Goal: Task Accomplishment & Management: Manage account settings

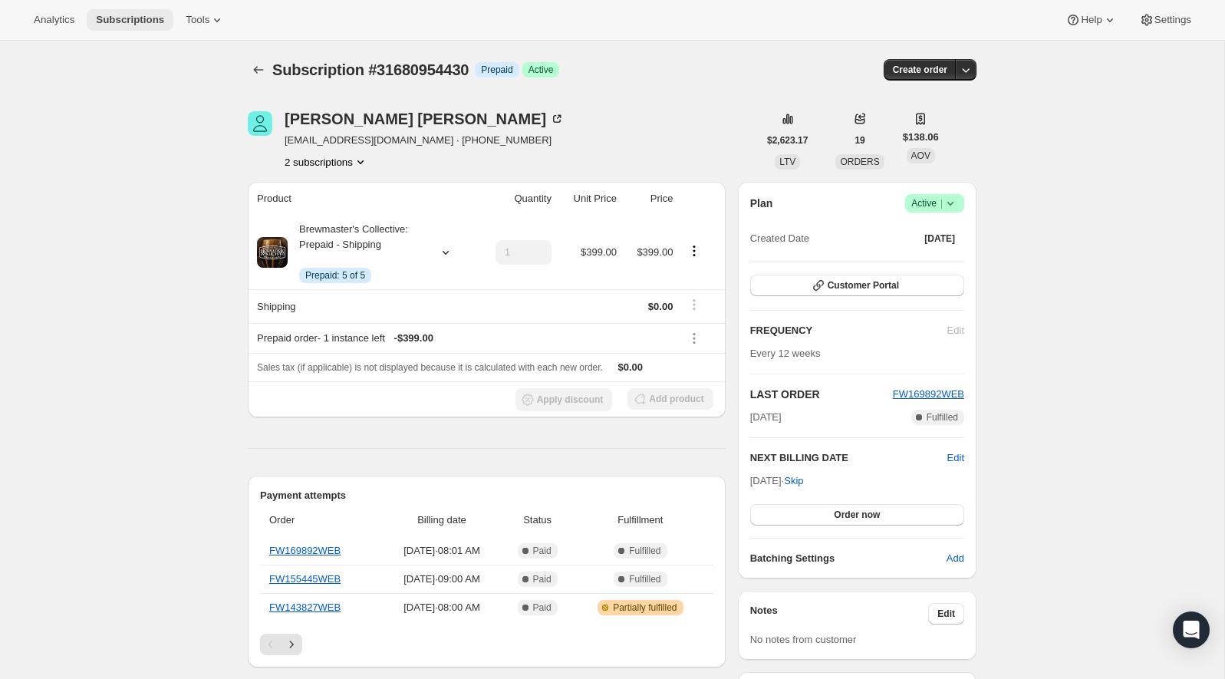
click at [125, 20] on span "Subscriptions" at bounding box center [130, 20] width 68 height 12
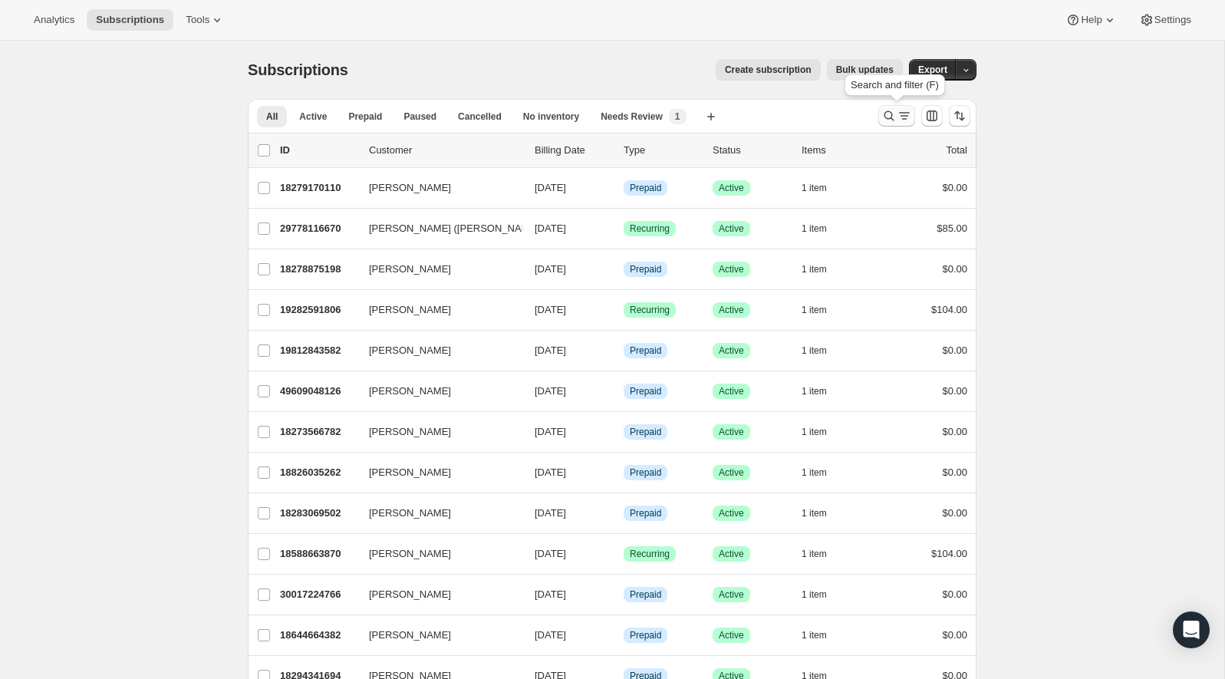
click at [900, 123] on icon "Search and filter results" at bounding box center [904, 115] width 15 height 15
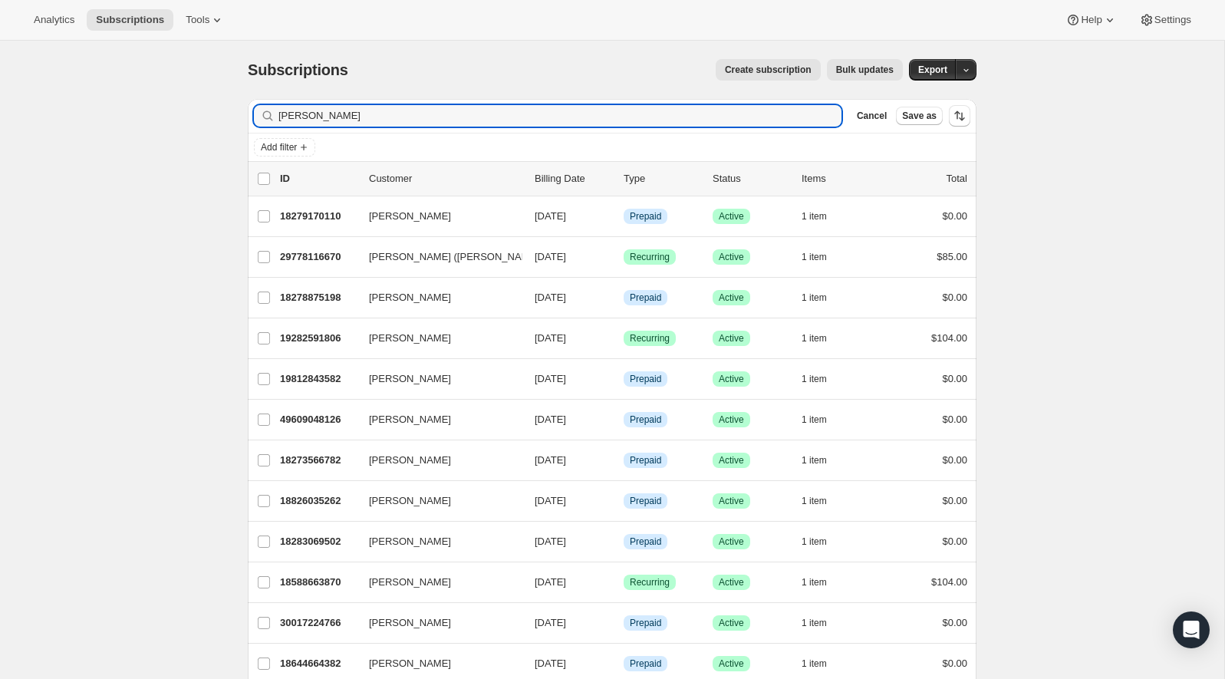
type input "[PERSON_NAME]"
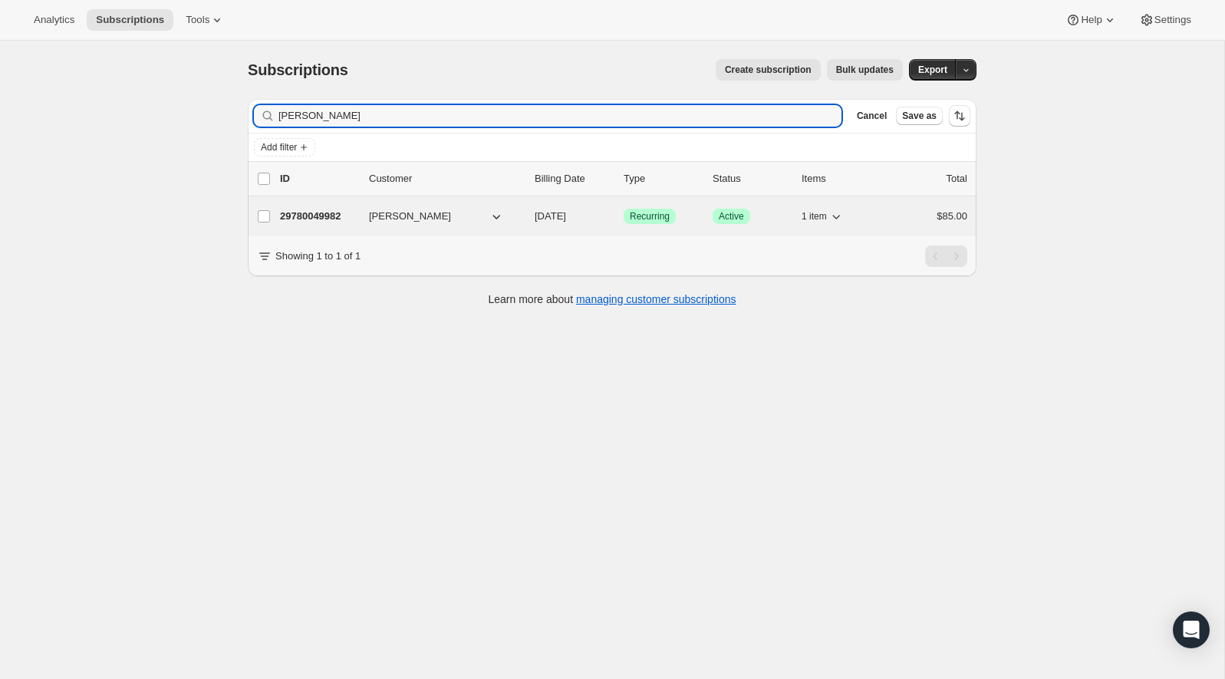
click at [305, 216] on p "29780049982" at bounding box center [318, 216] width 77 height 15
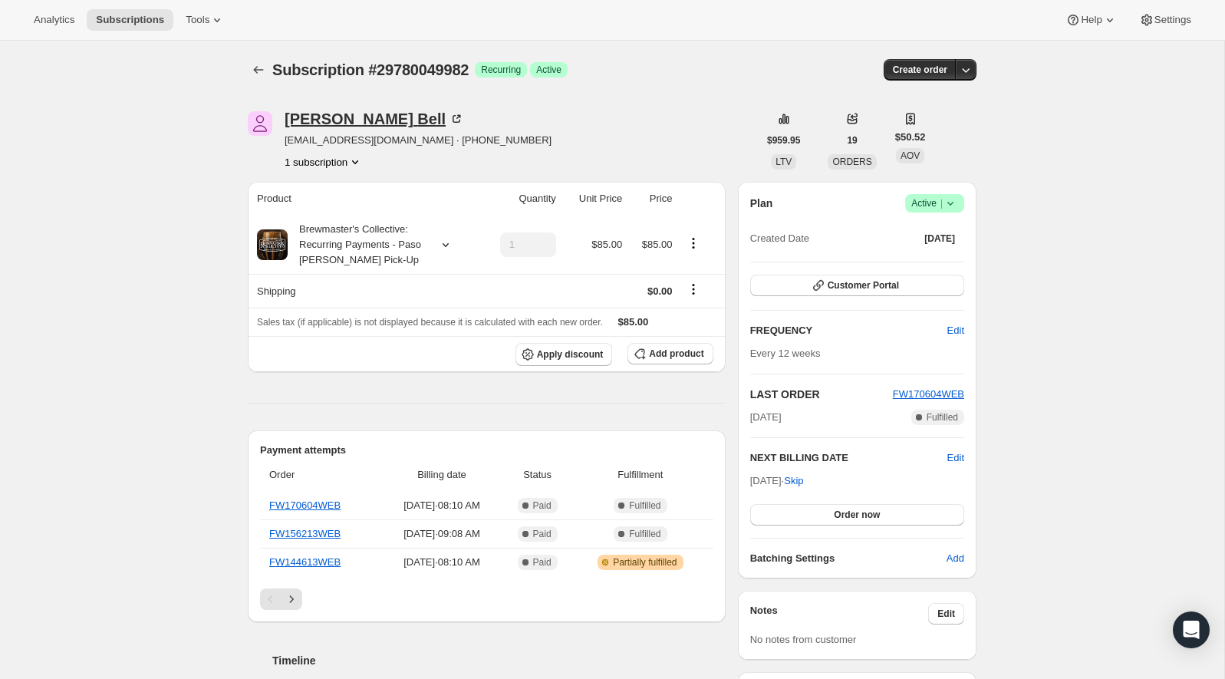
click at [318, 117] on div "[PERSON_NAME]" at bounding box center [375, 118] width 180 height 15
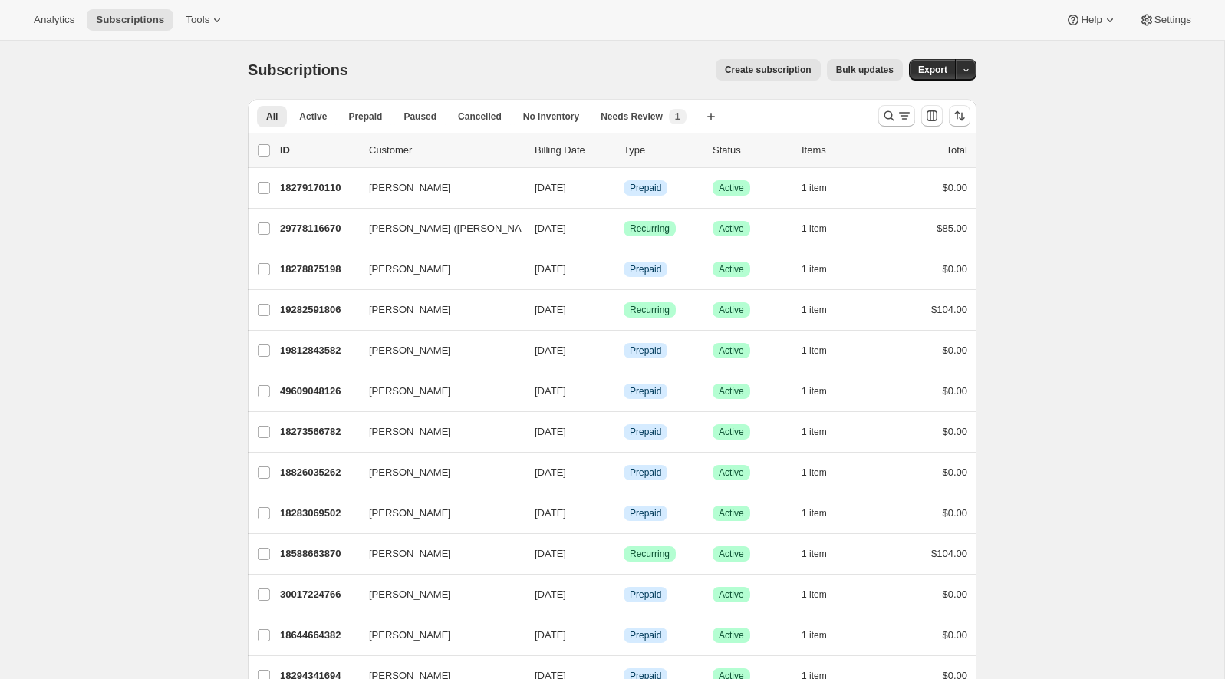
click at [878, 112] on div at bounding box center [924, 115] width 104 height 31
click at [893, 121] on icon "Search and filter results" at bounding box center [888, 115] width 15 height 15
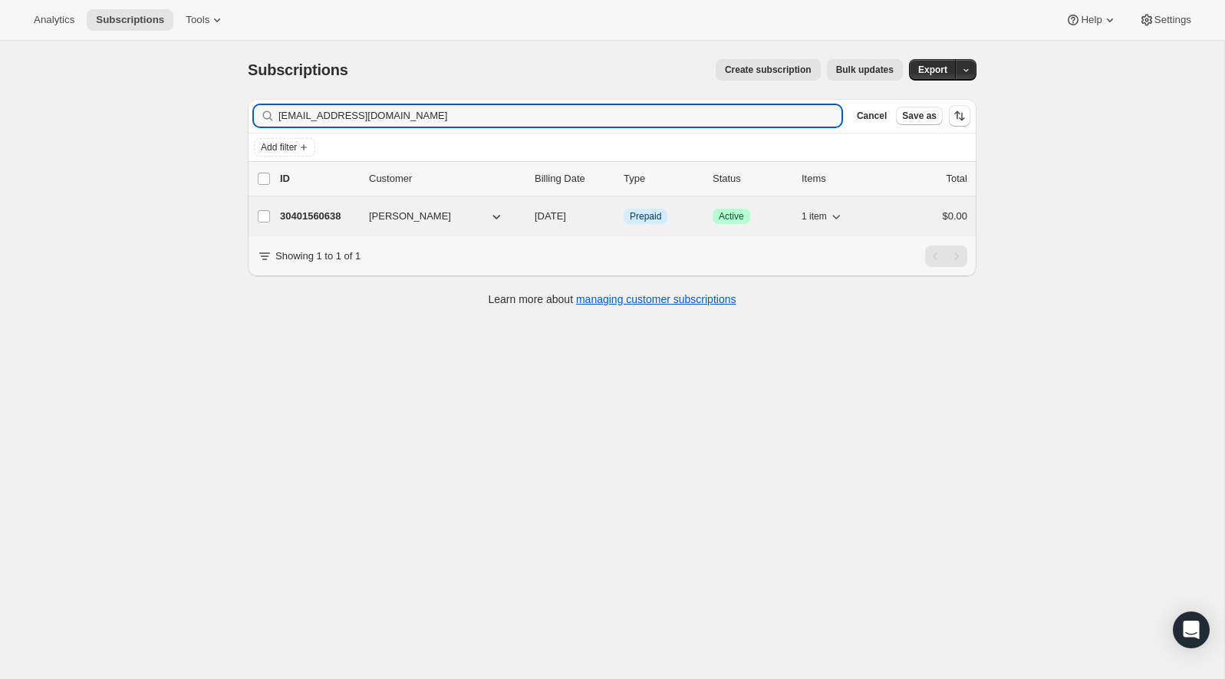
type input "sgill@iccsinc.net"
click at [304, 216] on p "30401560638" at bounding box center [318, 216] width 77 height 15
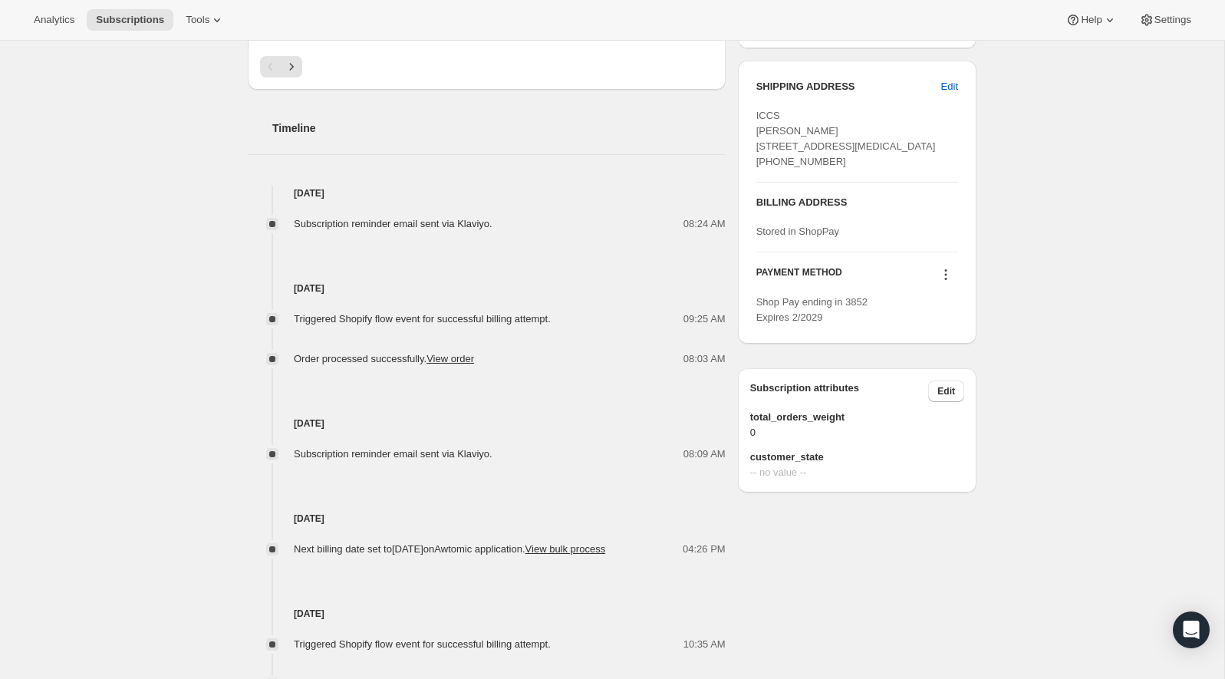
scroll to position [611, 0]
click at [485, 206] on div "Subscription reminder email sent via Klaviyo. 08:24 AM" at bounding box center [487, 217] width 478 height 31
click at [492, 219] on span "Subscription reminder email sent via Klaviyo." at bounding box center [393, 225] width 199 height 12
drag, startPoint x: 523, startPoint y: 223, endPoint x: 338, endPoint y: 221, distance: 184.9
click at [338, 221] on div "Subscription reminder email sent via Klaviyo. 08:24 AM" at bounding box center [487, 224] width 478 height 15
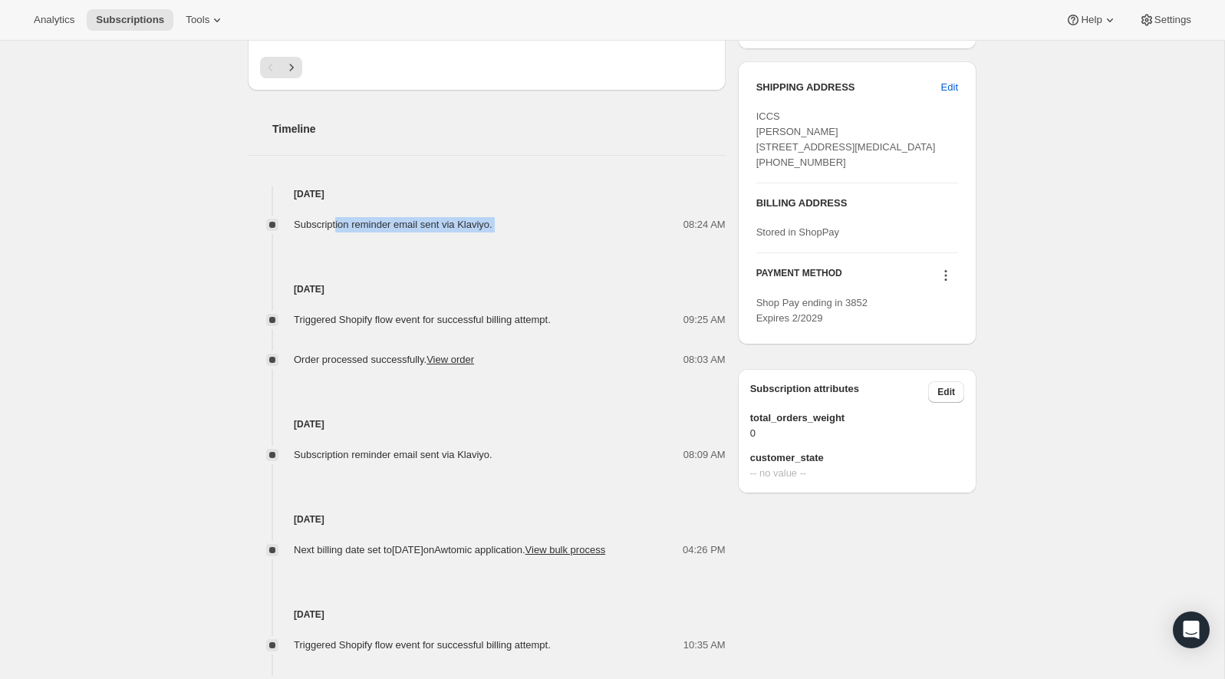
click at [338, 221] on span "Subscription reminder email sent via Klaviyo." at bounding box center [393, 225] width 199 height 12
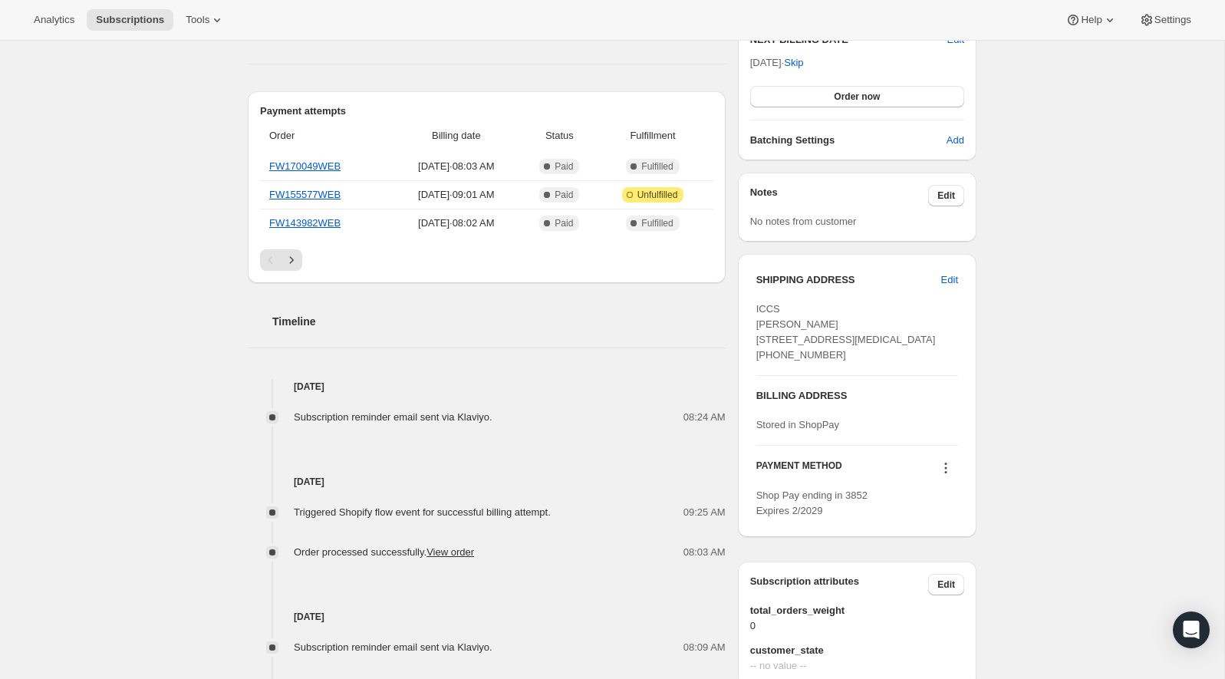
scroll to position [0, 0]
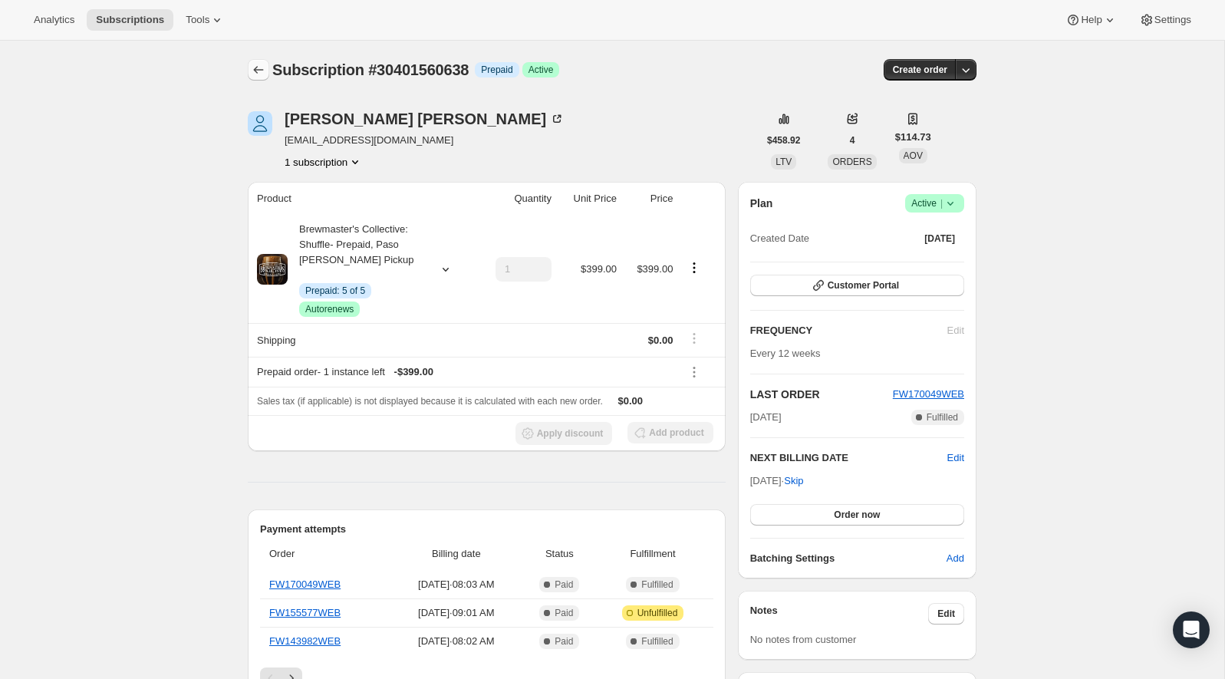
click at [250, 64] on button "Subscriptions" at bounding box center [258, 69] width 21 height 21
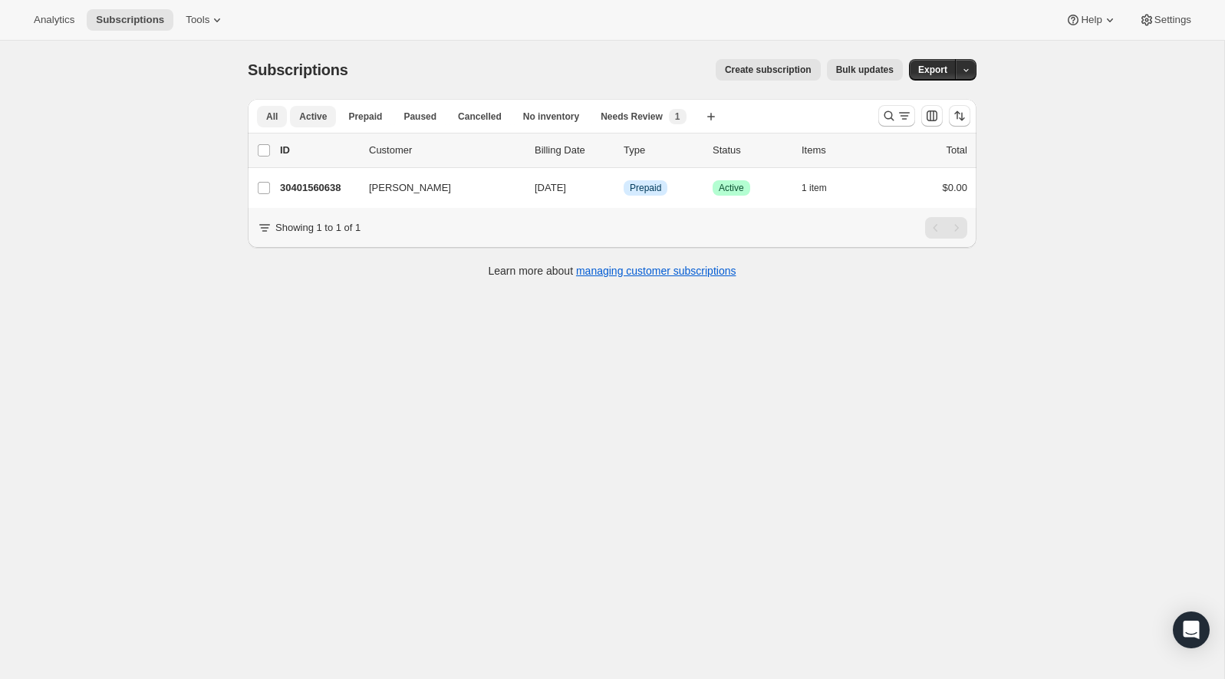
click at [314, 114] on span "Active" at bounding box center [313, 116] width 28 height 12
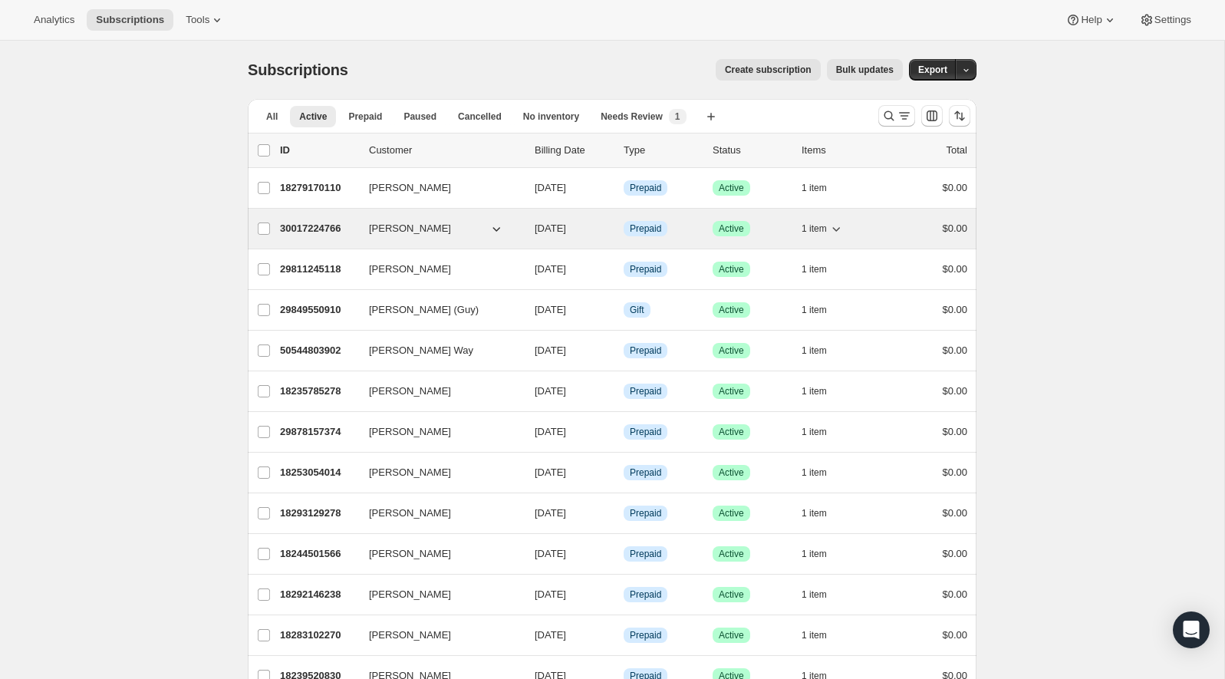
click at [313, 221] on p "30017224766" at bounding box center [318, 228] width 77 height 15
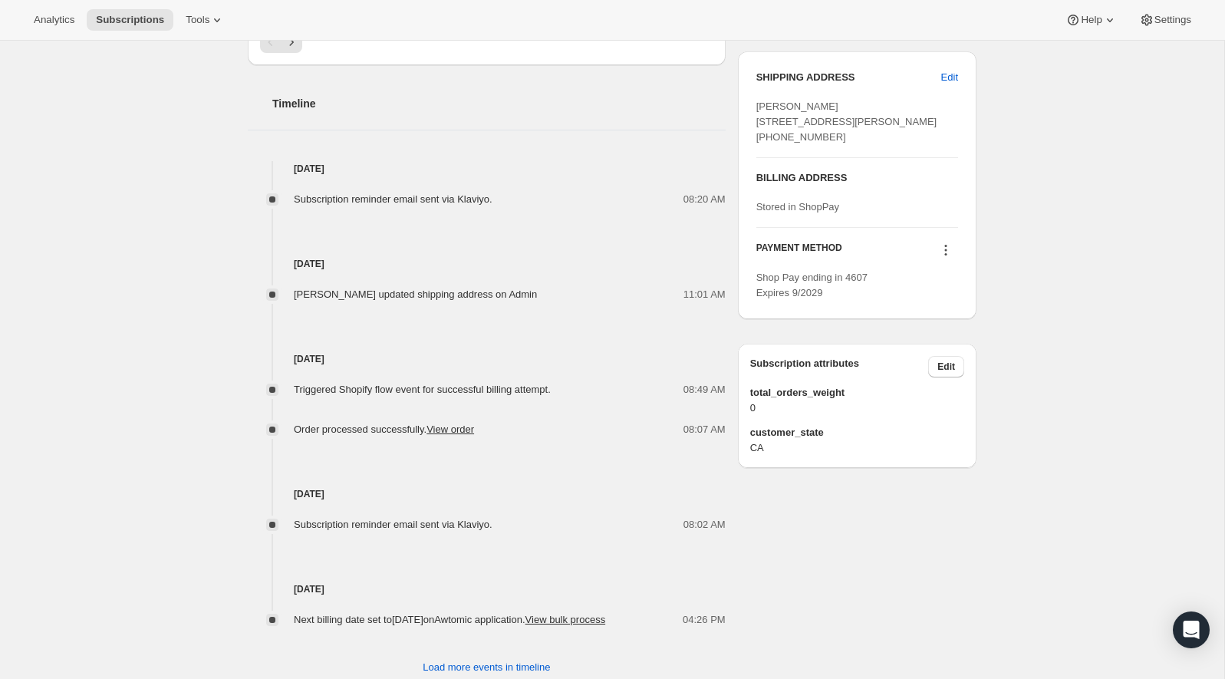
scroll to position [624, 0]
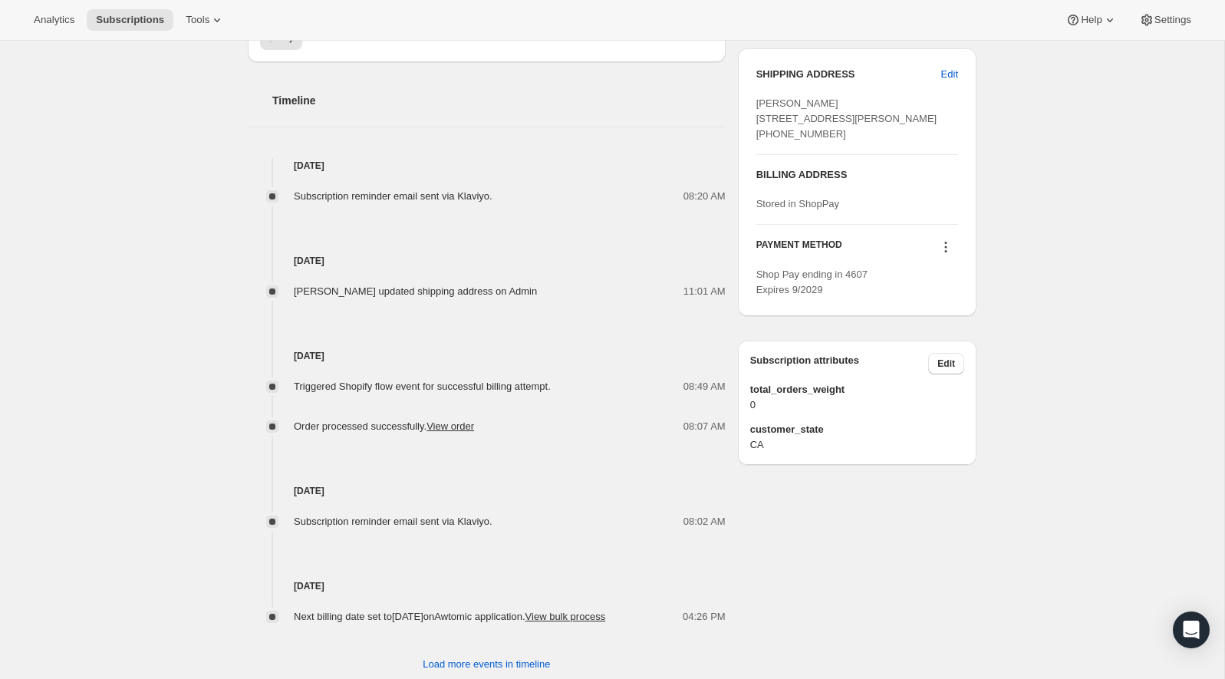
click at [413, 189] on div "Subscription reminder email sent via Klaviyo." at bounding box center [398, 196] width 208 height 15
click at [416, 204] on div "Jul 24, 2025 Sarah Devine updated shipping address on Admin 11:01 AM" at bounding box center [487, 251] width 478 height 95
click at [430, 204] on div "Jul 24, 2025 Sarah Devine updated shipping address on Admin 11:01 AM" at bounding box center [487, 251] width 478 height 95
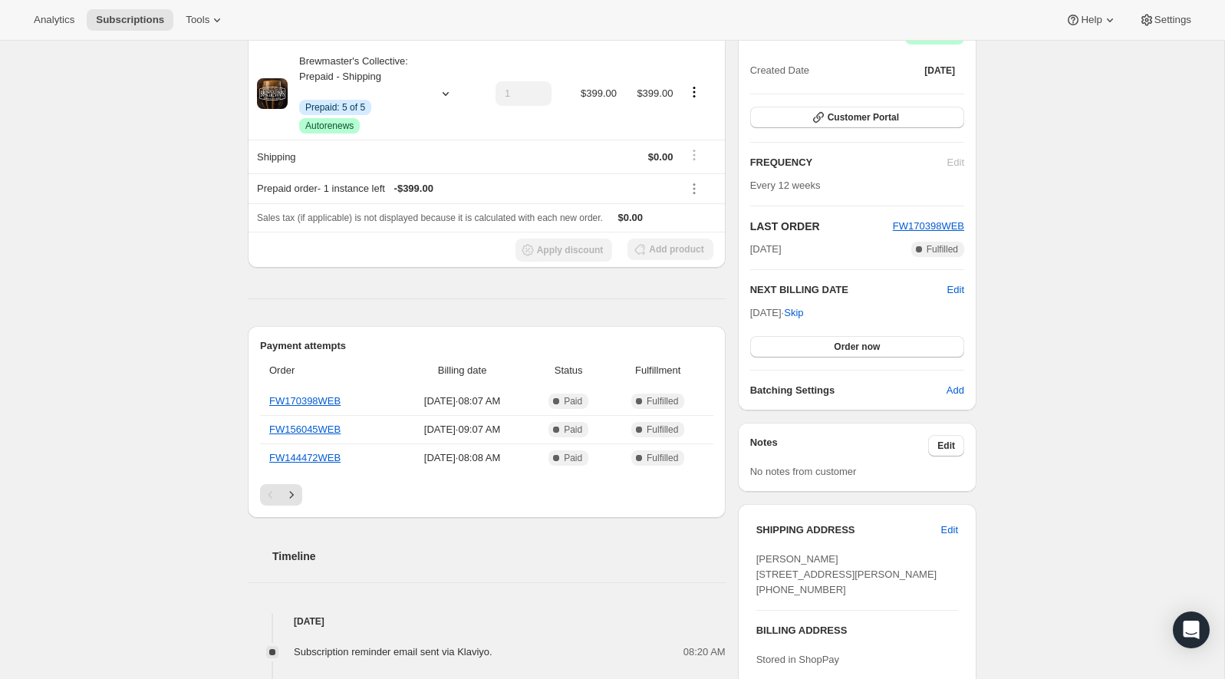
scroll to position [0, 0]
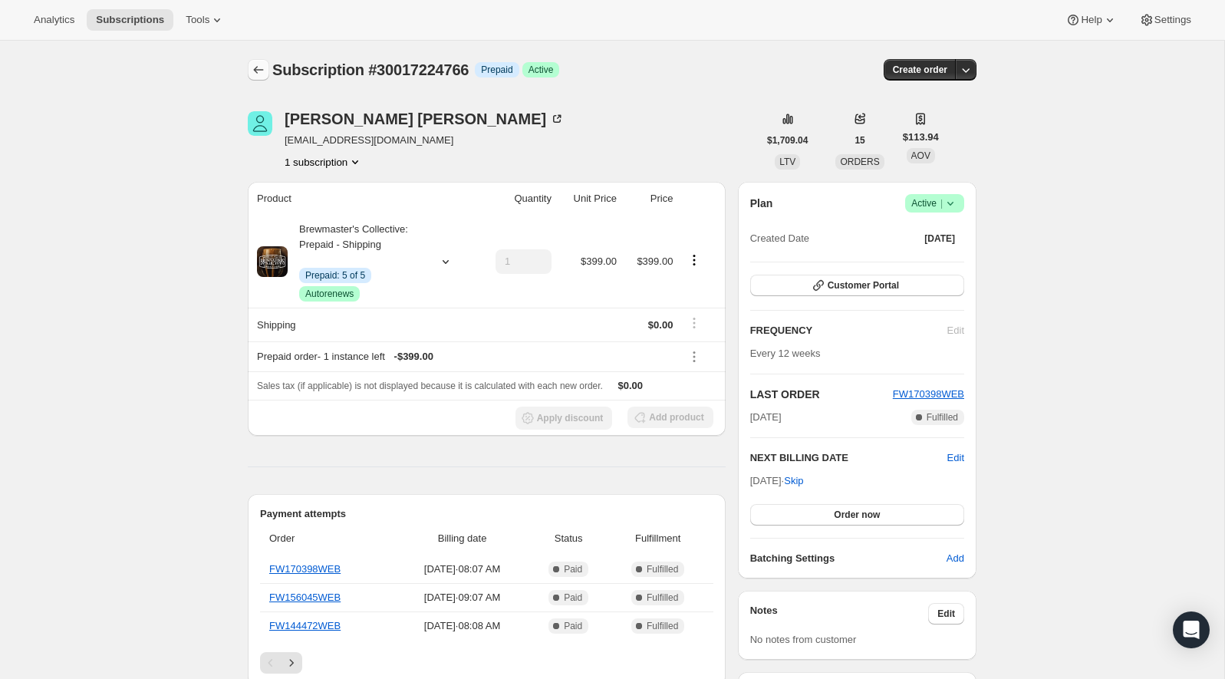
click at [267, 65] on button "Subscriptions" at bounding box center [258, 69] width 21 height 21
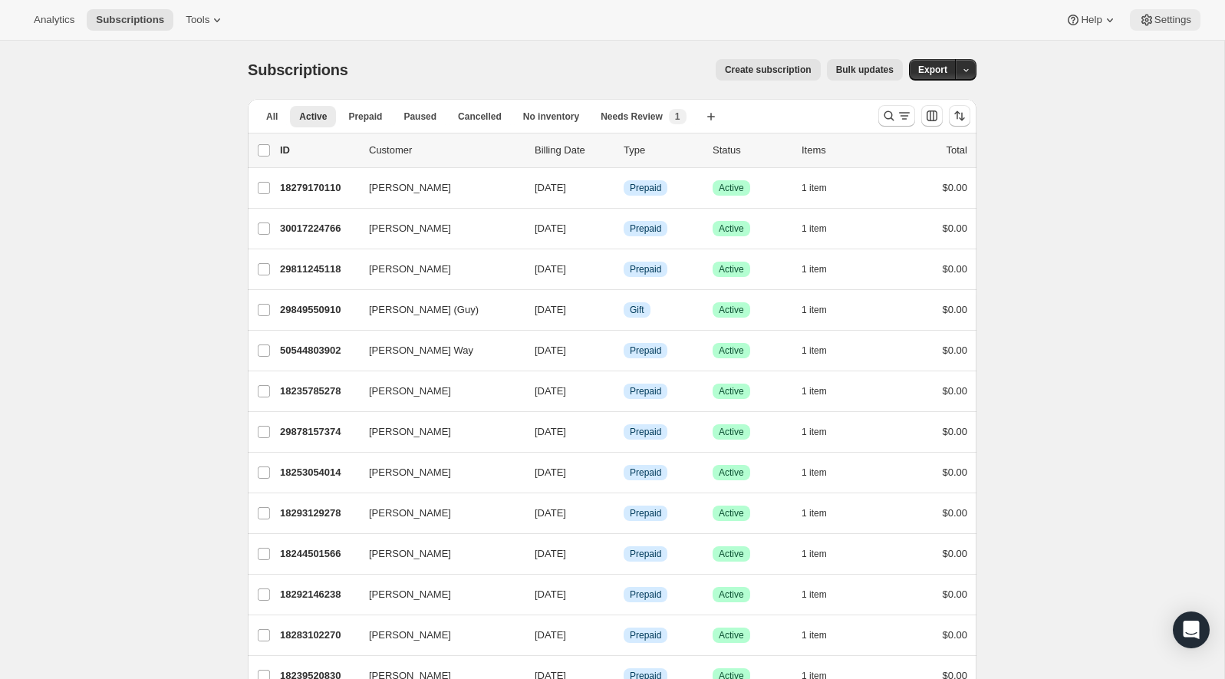
click at [1167, 26] on button "Settings" at bounding box center [1165, 19] width 71 height 21
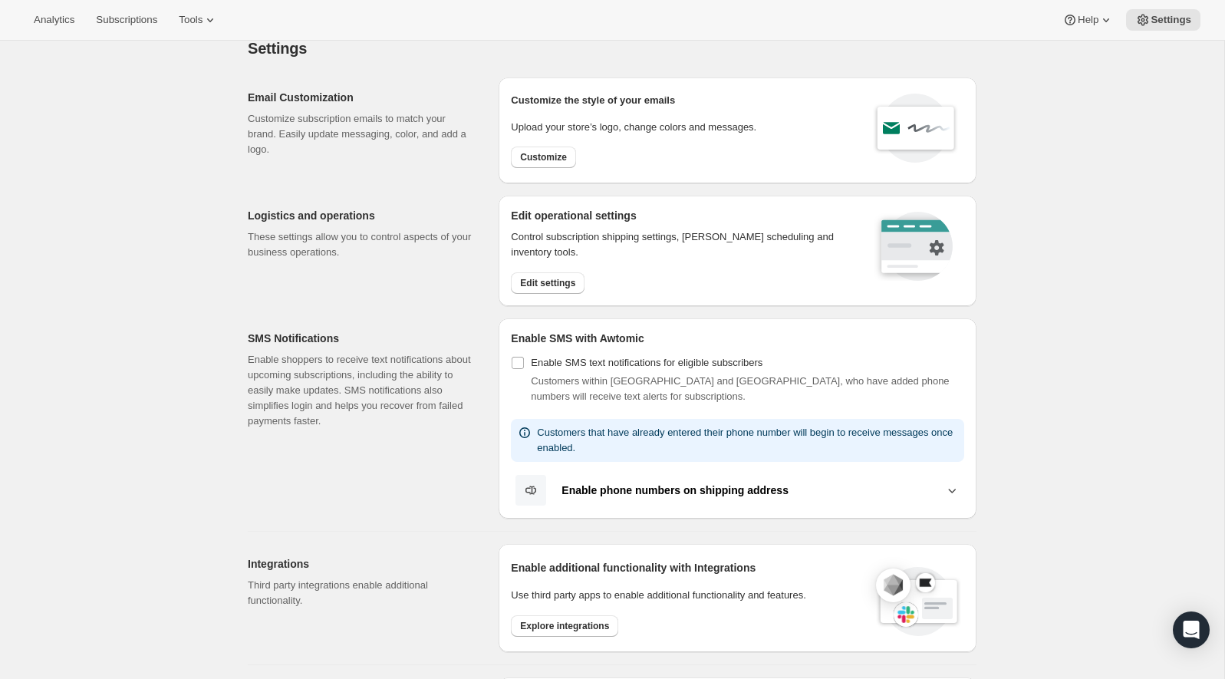
scroll to position [19, 0]
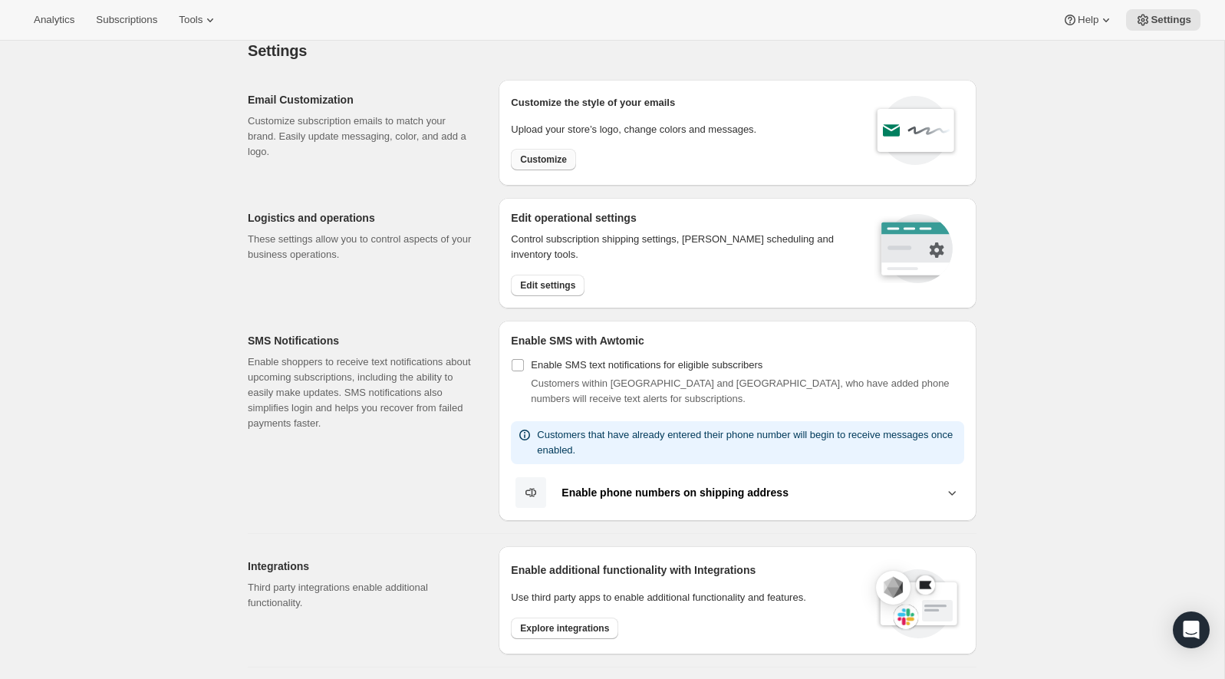
click at [558, 159] on span "Customize" at bounding box center [543, 159] width 47 height 12
select select "subscriptionMessage"
select select "5"
select select "15"
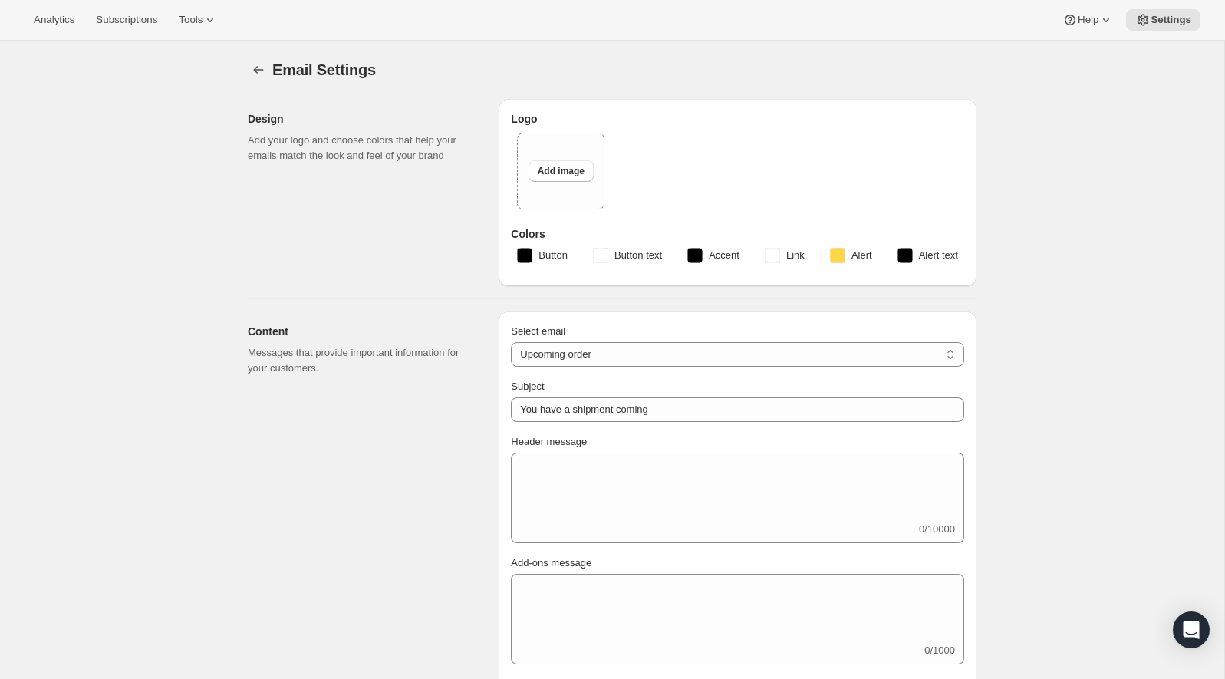
select select "3"
select select "20"
type input "Firestone Walker Brewing Company"
checkbox input "false"
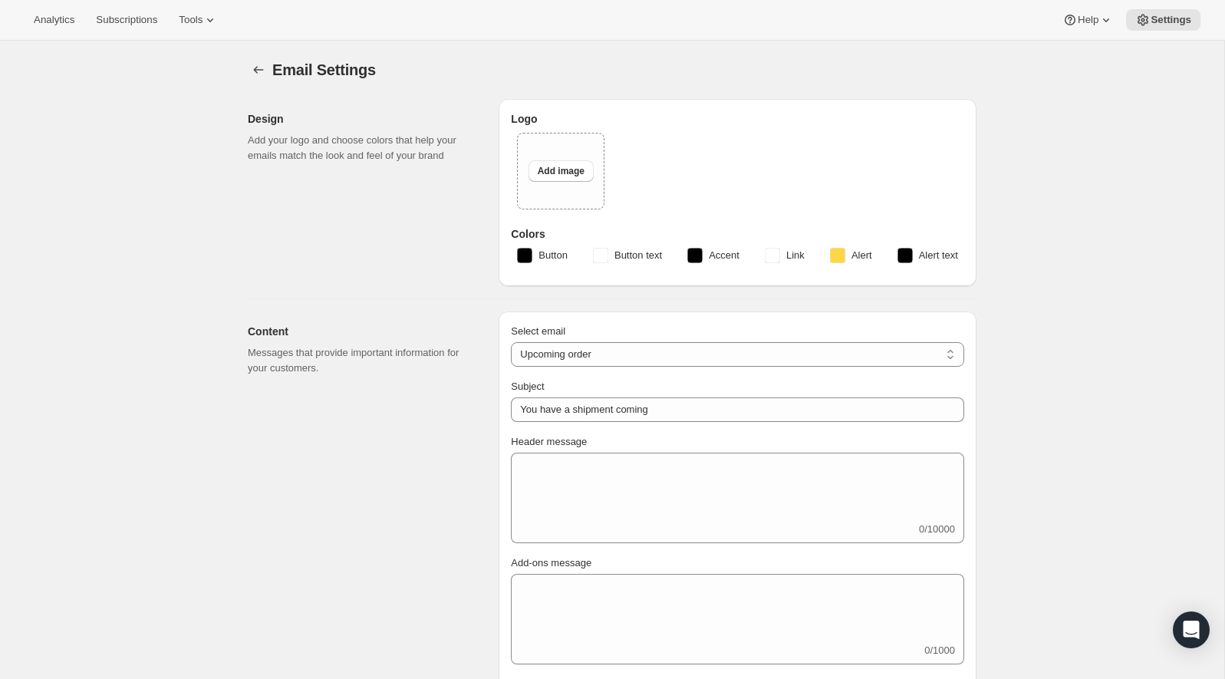
checkbox input "false"
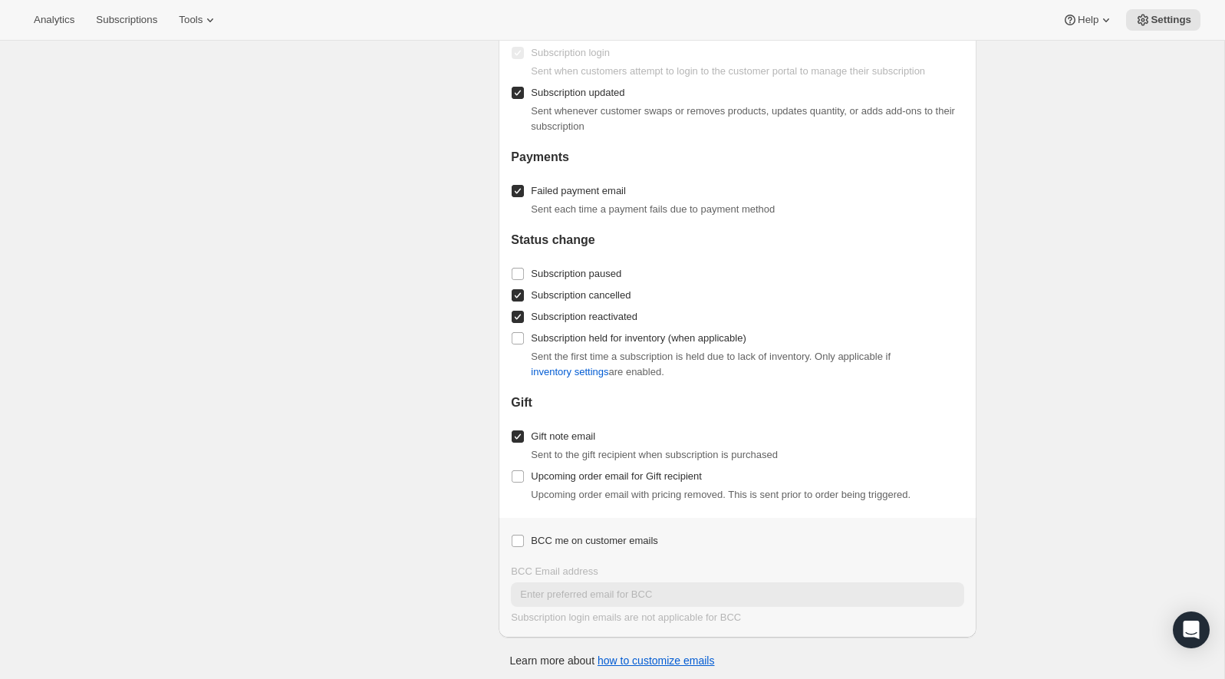
scroll to position [1707, 0]
click at [558, 475] on span "Upcoming order email for Gift recipient" at bounding box center [616, 476] width 171 height 12
click at [524, 475] on input "Upcoming order email for Gift recipient" at bounding box center [518, 476] width 12 height 12
click at [558, 474] on span "Upcoming order email for Gift recipient" at bounding box center [616, 476] width 171 height 12
click at [524, 474] on input "Upcoming order email for Gift recipient" at bounding box center [518, 476] width 12 height 12
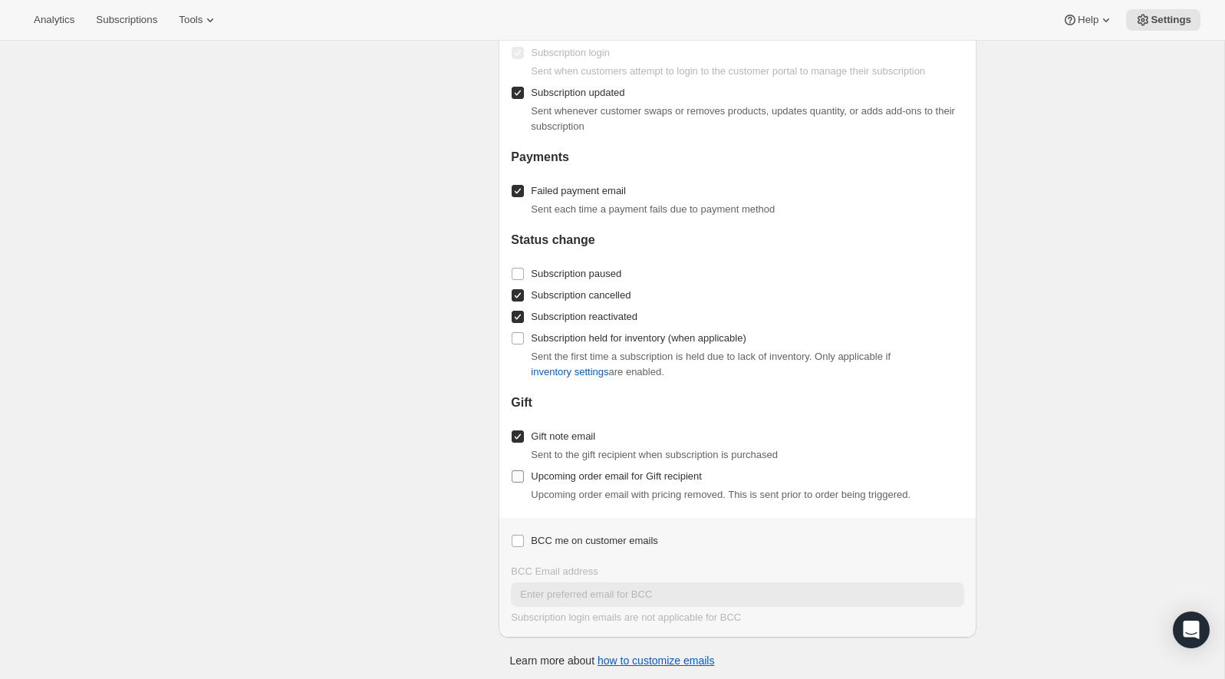
checkbox input "false"
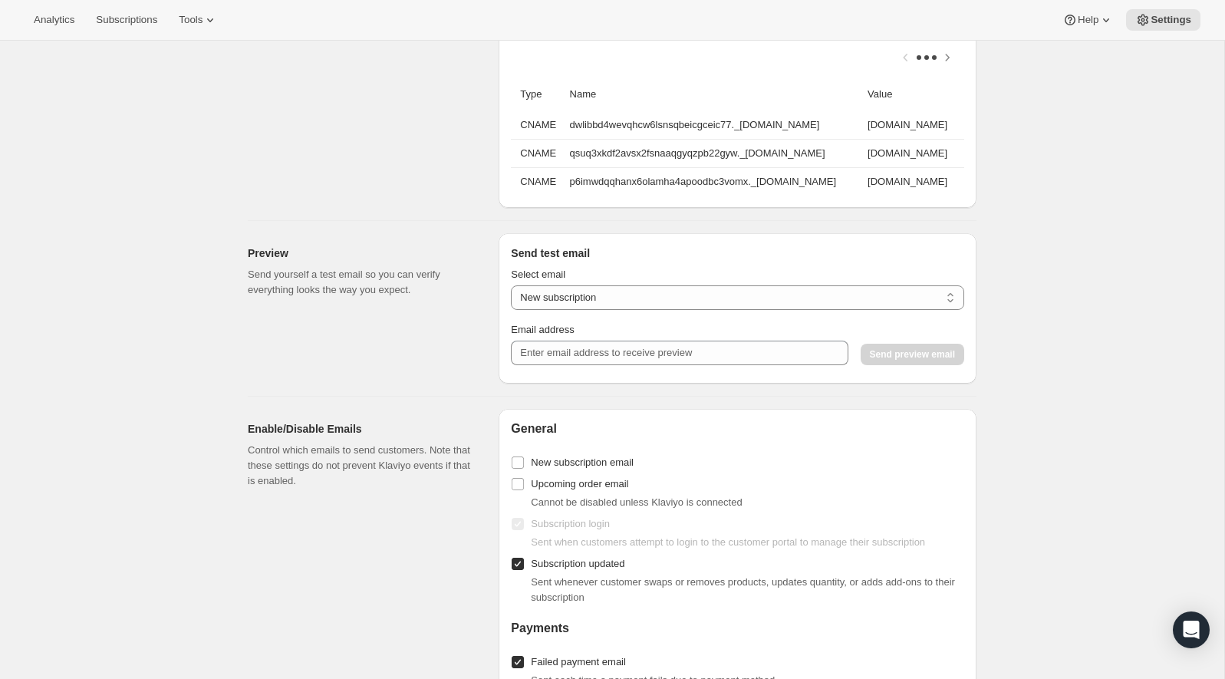
scroll to position [1243, 0]
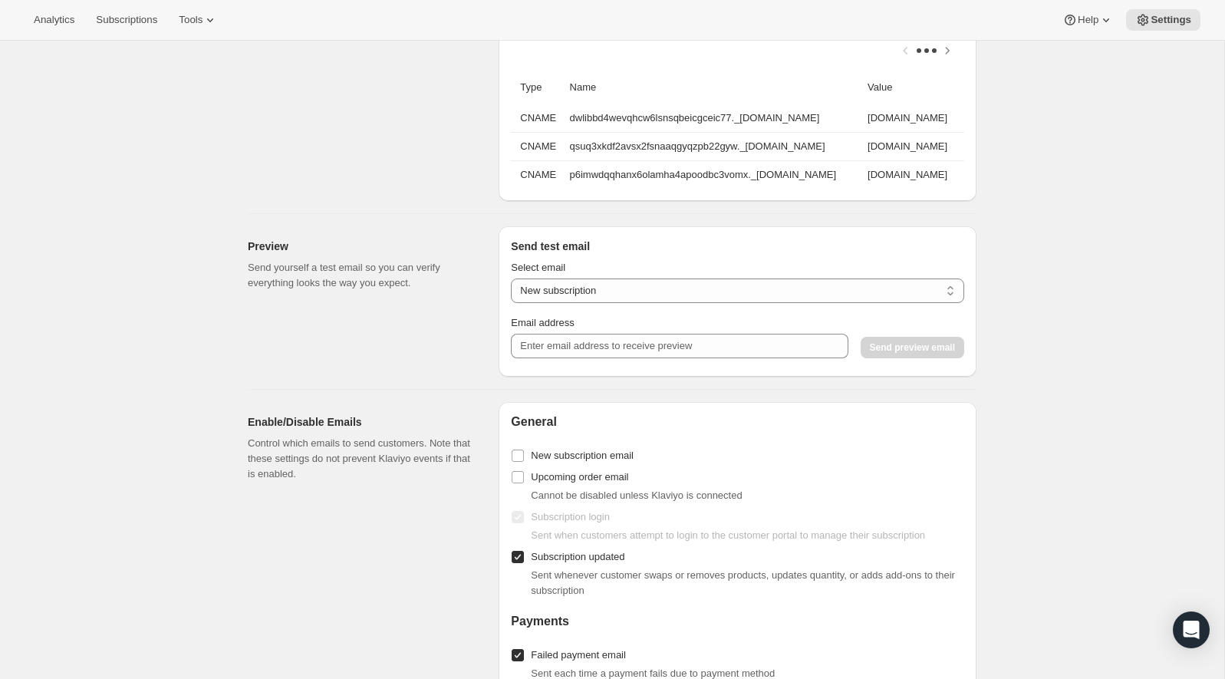
click at [707, 499] on div "General New subscription email Upcoming order email Cannot be disabled unless K…" at bounding box center [737, 691] width 453 height 555
drag, startPoint x: 759, startPoint y: 493, endPoint x: 494, endPoint y: 484, distance: 265.6
click at [713, 506] on div "Subscription login Sent when customers attempt to login to the customer portal …" at bounding box center [737, 524] width 453 height 37
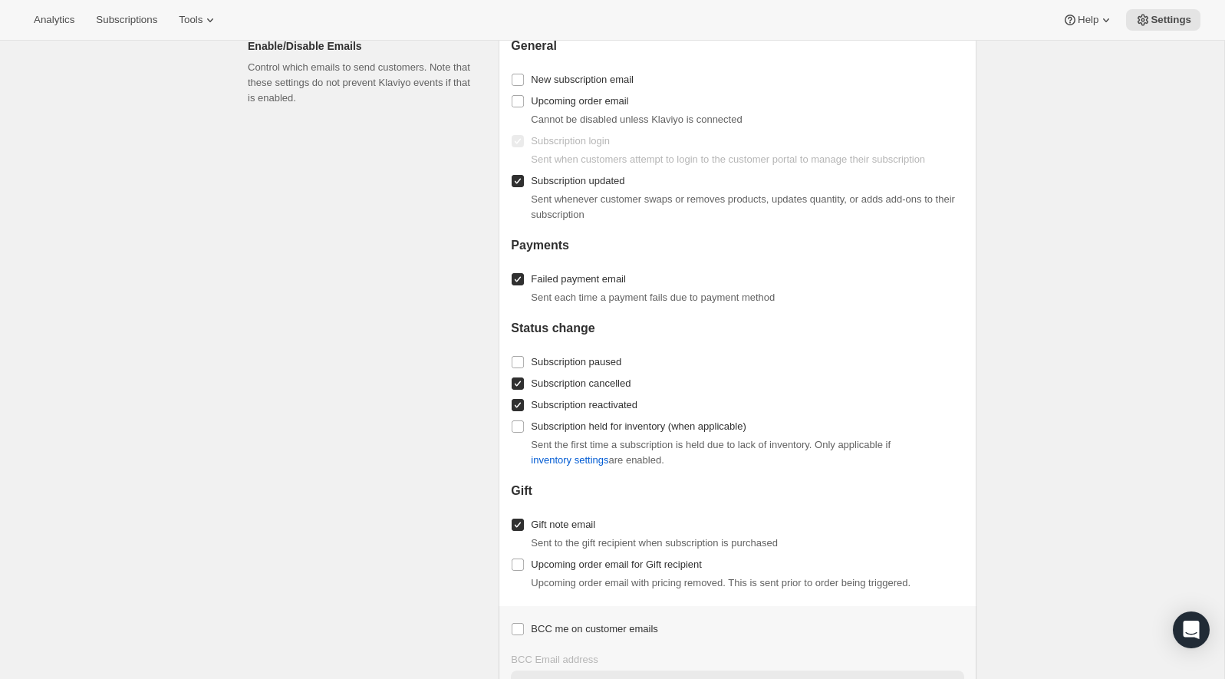
scroll to position [1707, 0]
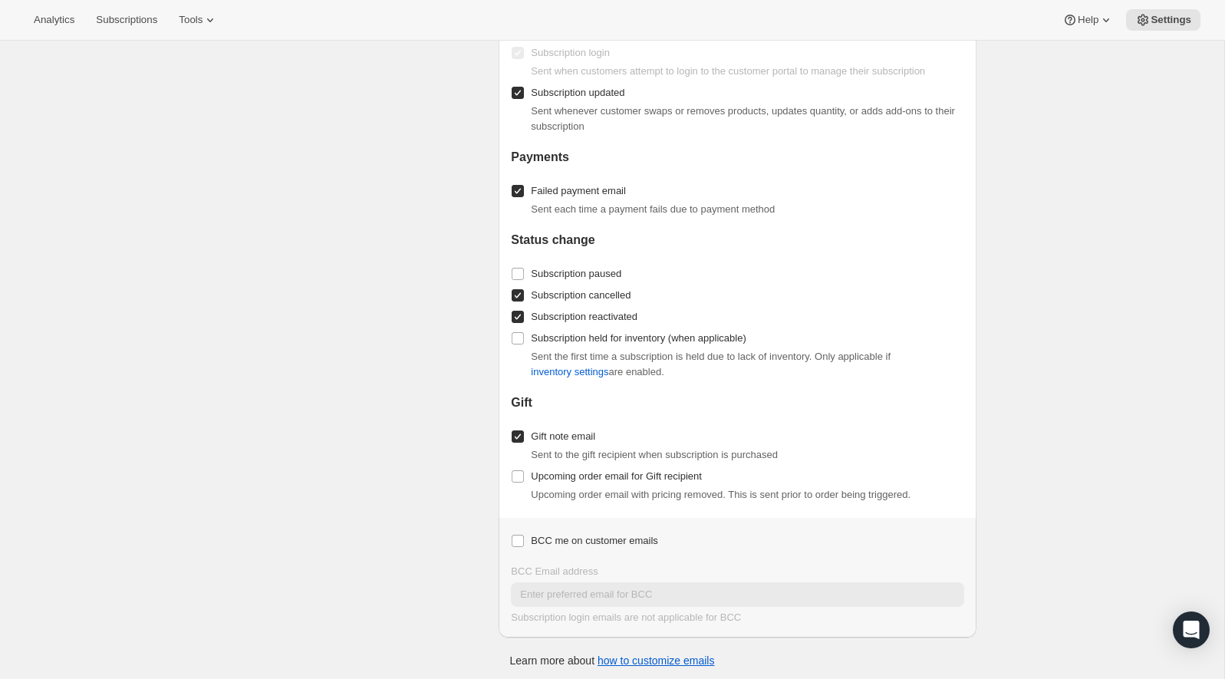
click at [700, 662] on p "Learn more about how to customize emails" at bounding box center [612, 660] width 205 height 15
click at [700, 660] on link "how to customize emails" at bounding box center [656, 660] width 117 height 12
click at [1175, 20] on span "Settings" at bounding box center [1171, 20] width 41 height 12
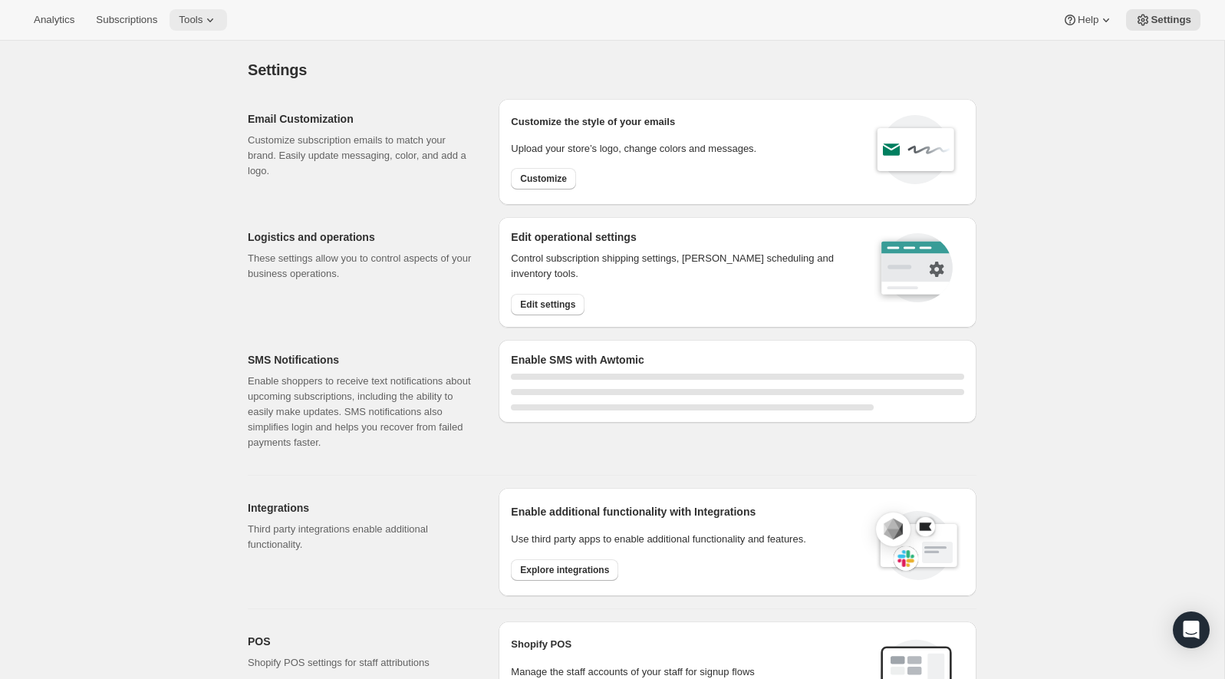
click at [192, 20] on span "Tools" at bounding box center [191, 20] width 24 height 12
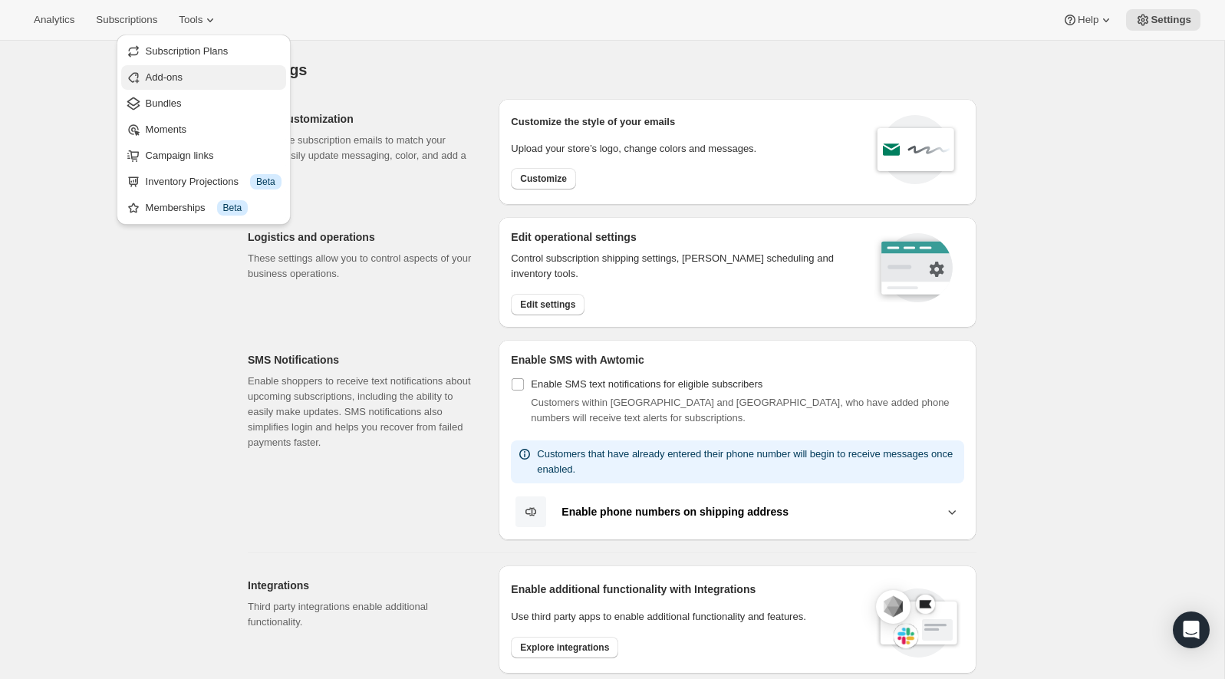
click at [176, 80] on span "Add-ons" at bounding box center [164, 77] width 37 height 12
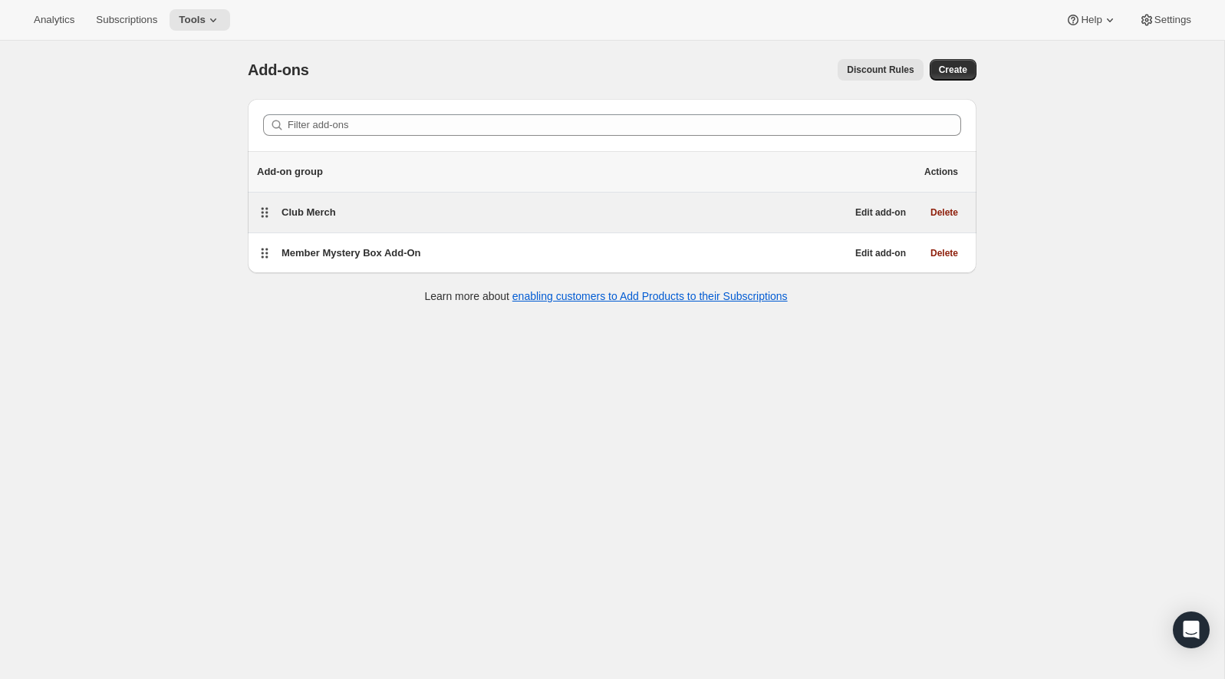
click at [355, 223] on div "Club Merch Edit add-on Delete" at bounding box center [612, 213] width 729 height 40
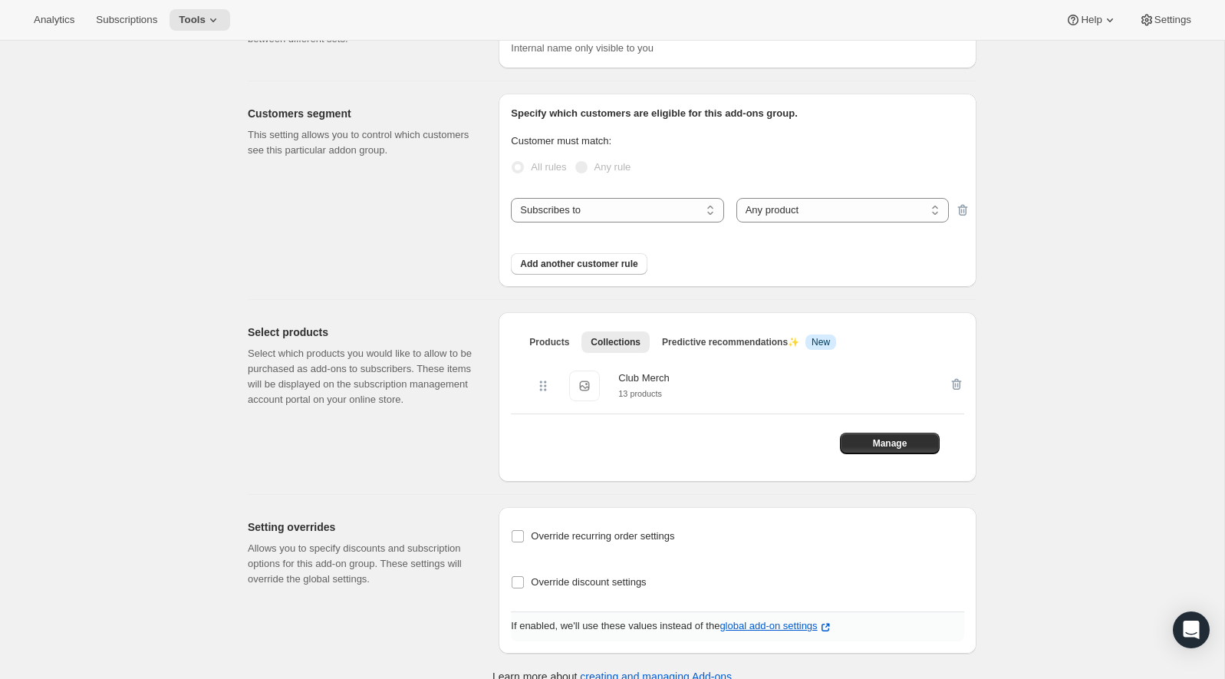
scroll to position [117, 0]
click at [967, 206] on div "Specify which customers are eligible for this add-ons group. Customer must matc…" at bounding box center [738, 189] width 478 height 193
click at [958, 206] on div at bounding box center [956, 209] width 15 height 25
click at [970, 214] on div "Specify which customers are eligible for this add-ons group. Customer must matc…" at bounding box center [738, 189] width 478 height 193
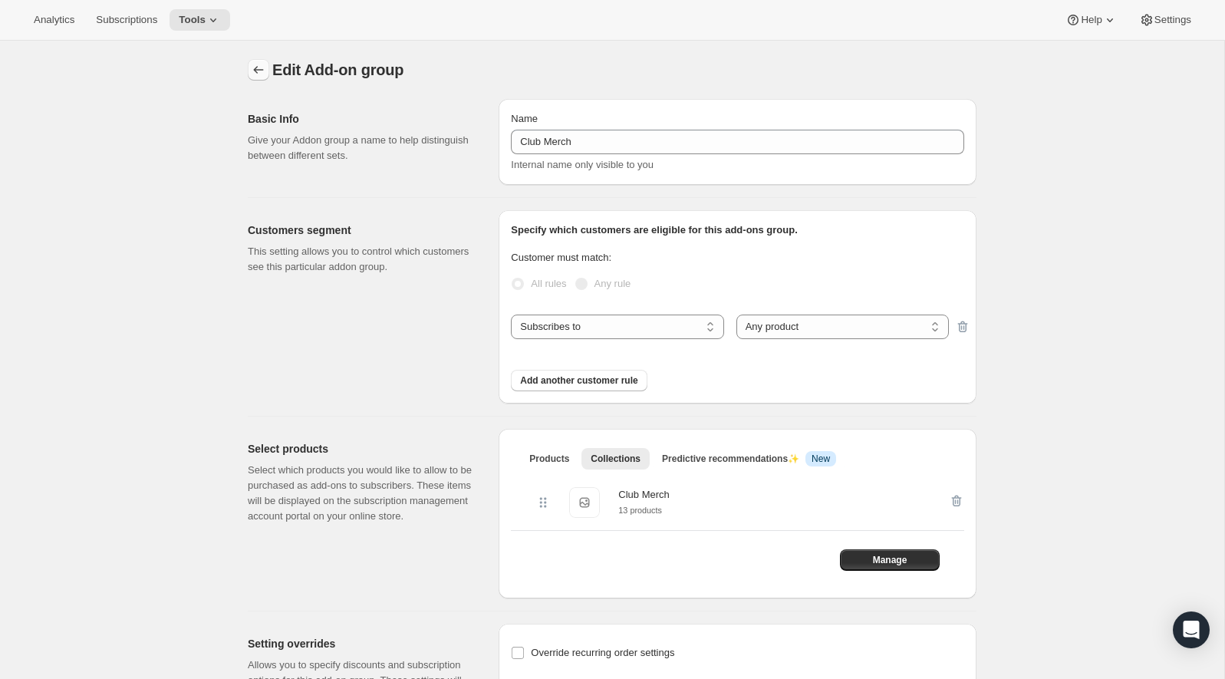
click at [260, 68] on icon "Addon groups" at bounding box center [258, 69] width 15 height 15
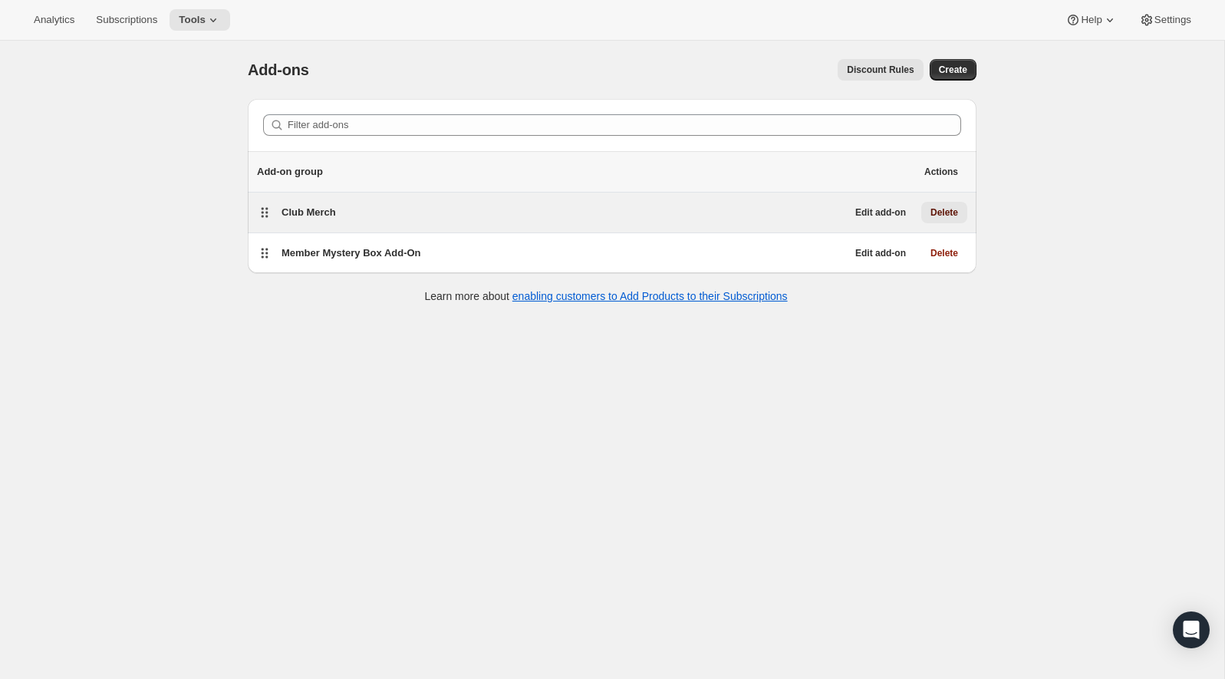
click at [956, 211] on span "Delete" at bounding box center [945, 212] width 28 height 12
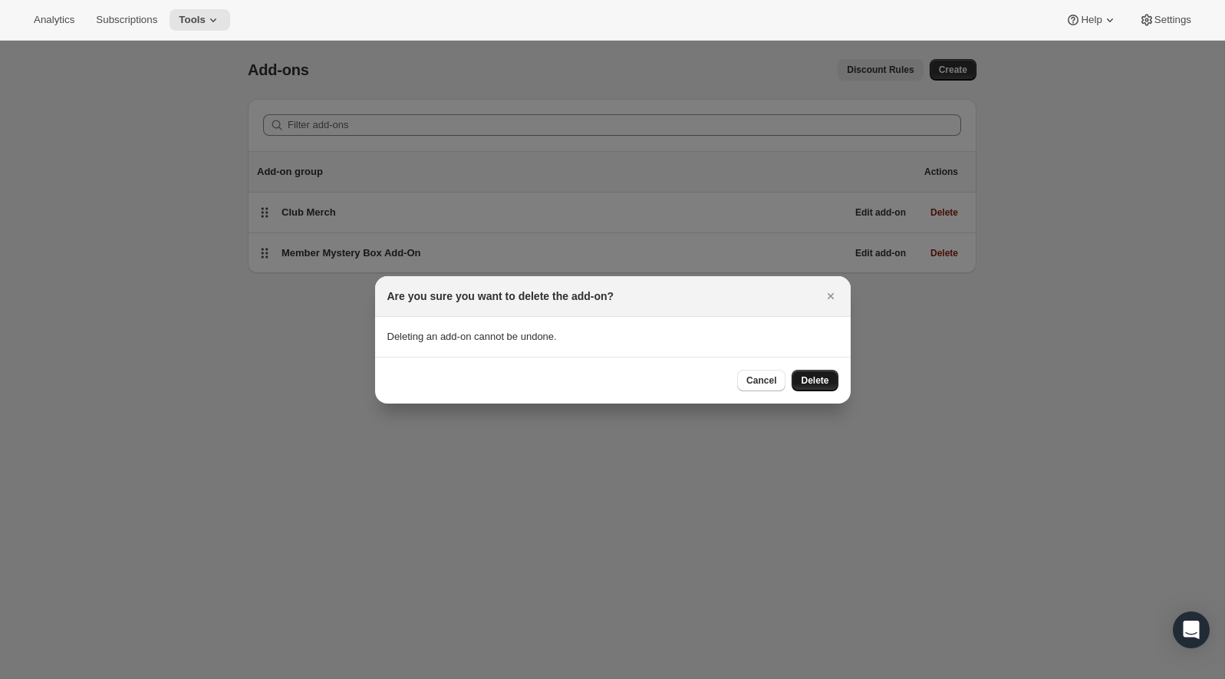
click at [818, 378] on span "Delete" at bounding box center [815, 380] width 28 height 12
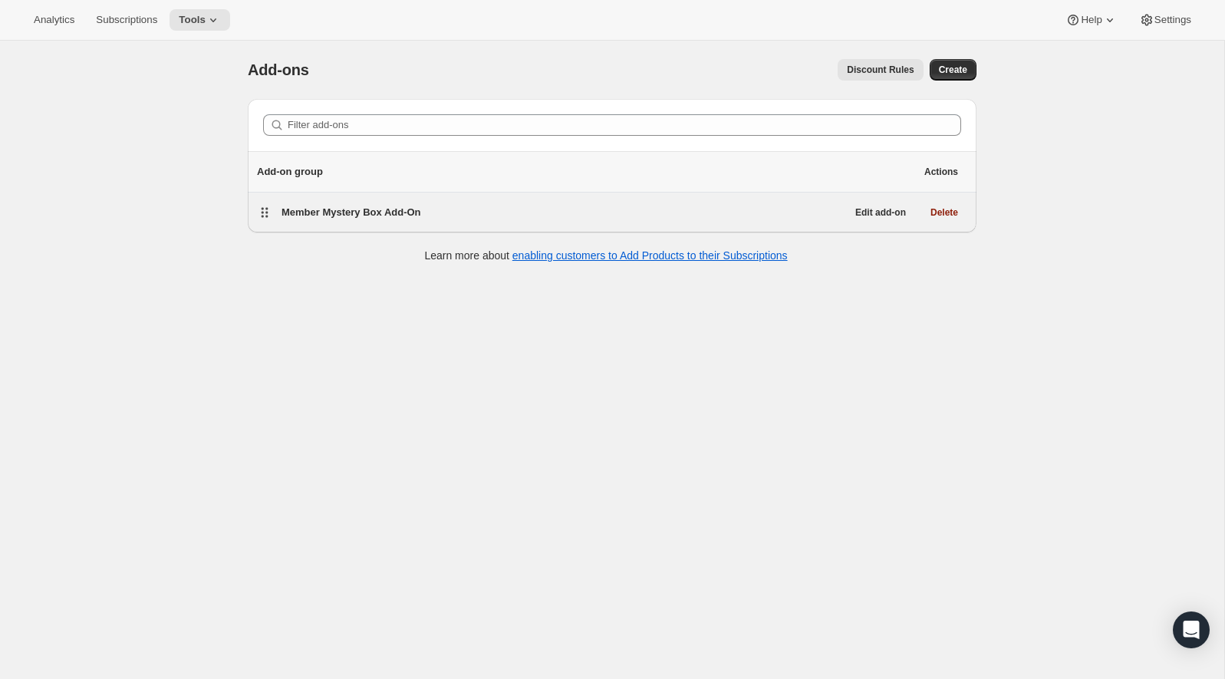
click at [782, 194] on div "Member Mystery Box Add-On Edit add-on Delete" at bounding box center [612, 213] width 729 height 40
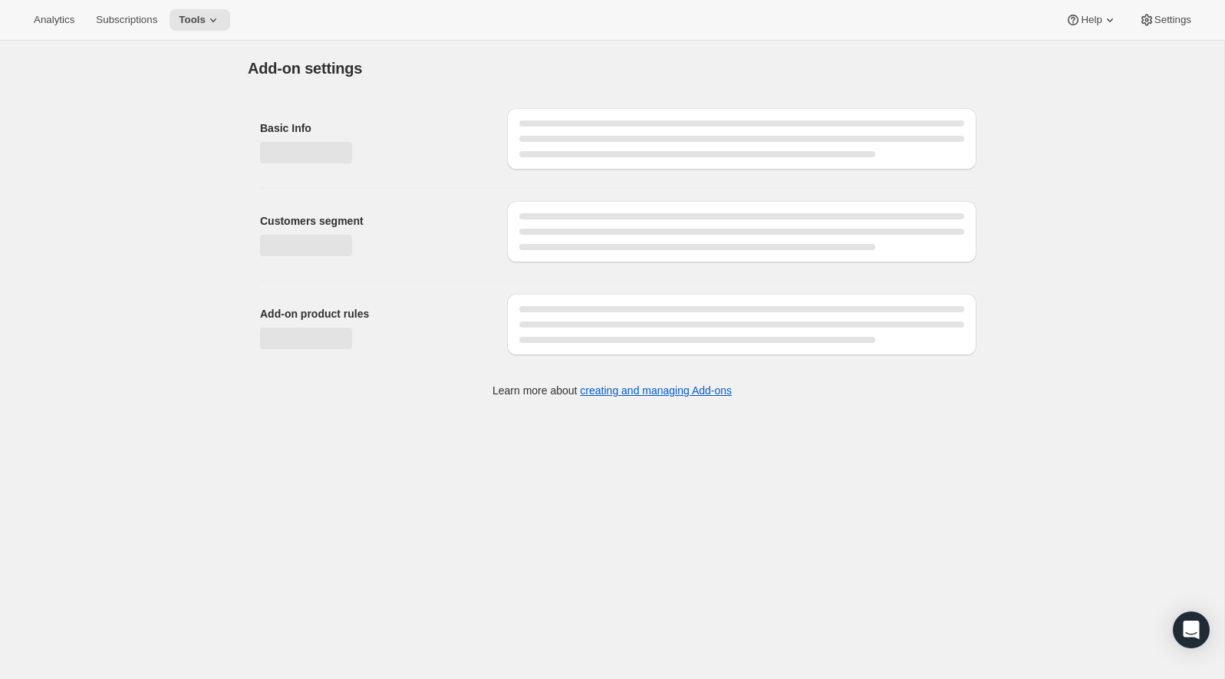
select select "customerTags"
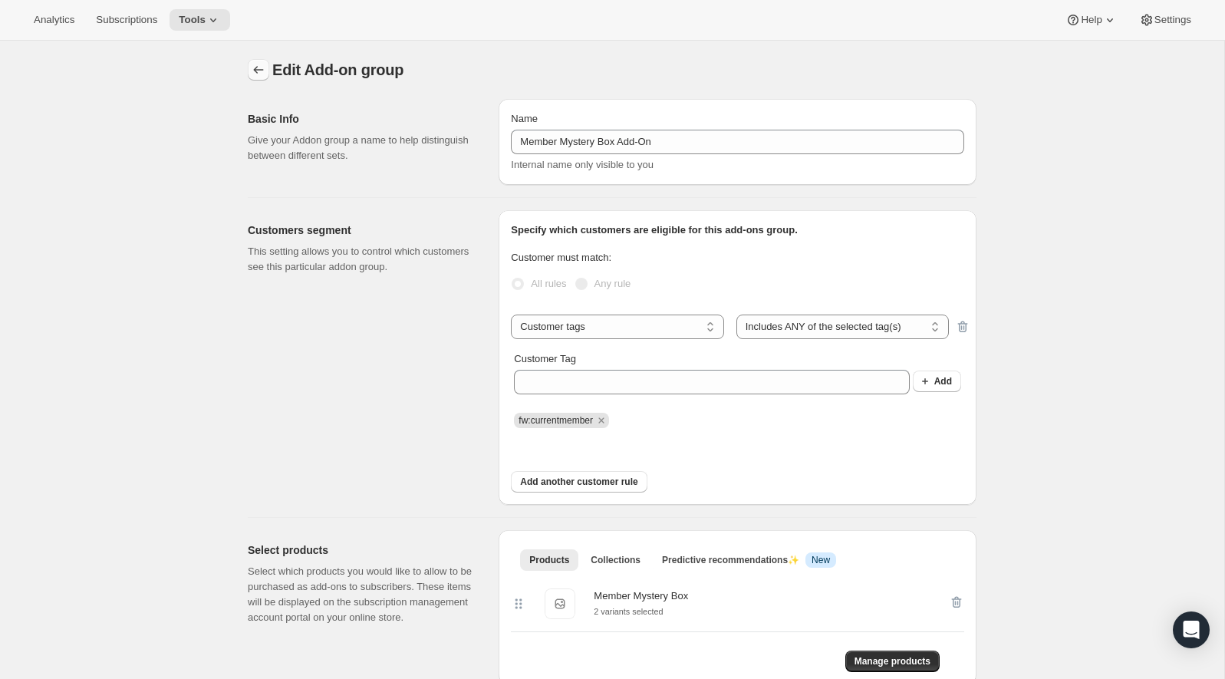
click at [258, 70] on icon "Addon groups" at bounding box center [258, 69] width 15 height 15
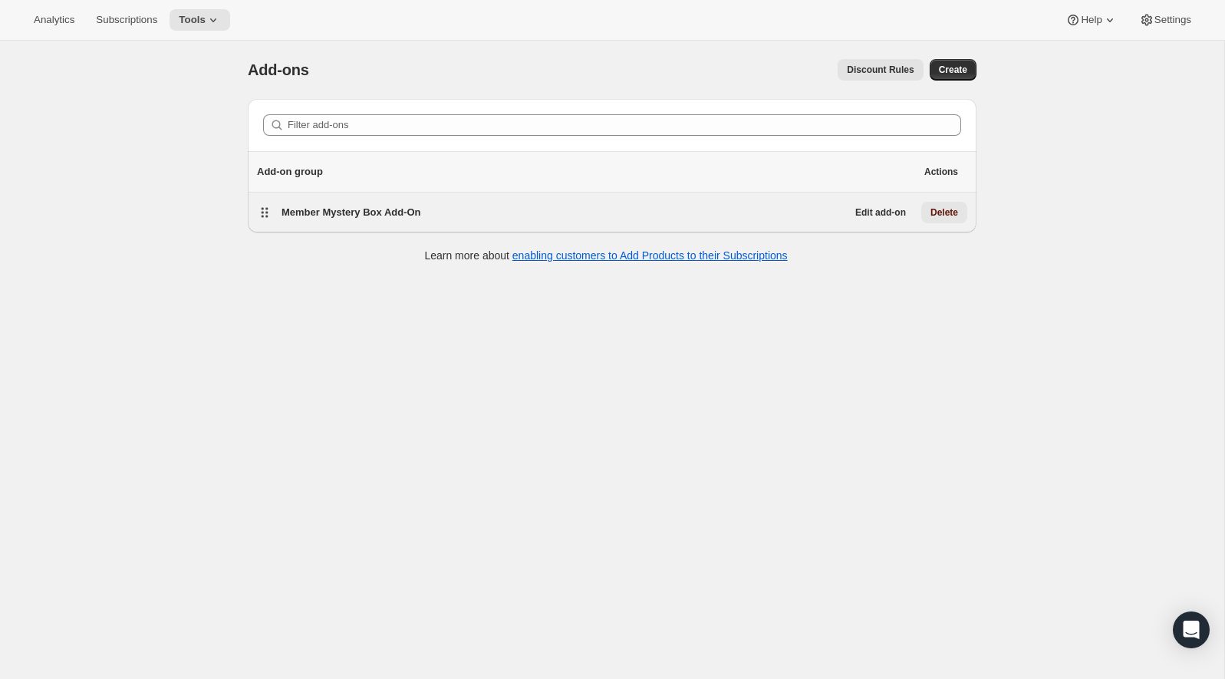
click at [948, 211] on span "Delete" at bounding box center [945, 212] width 28 height 12
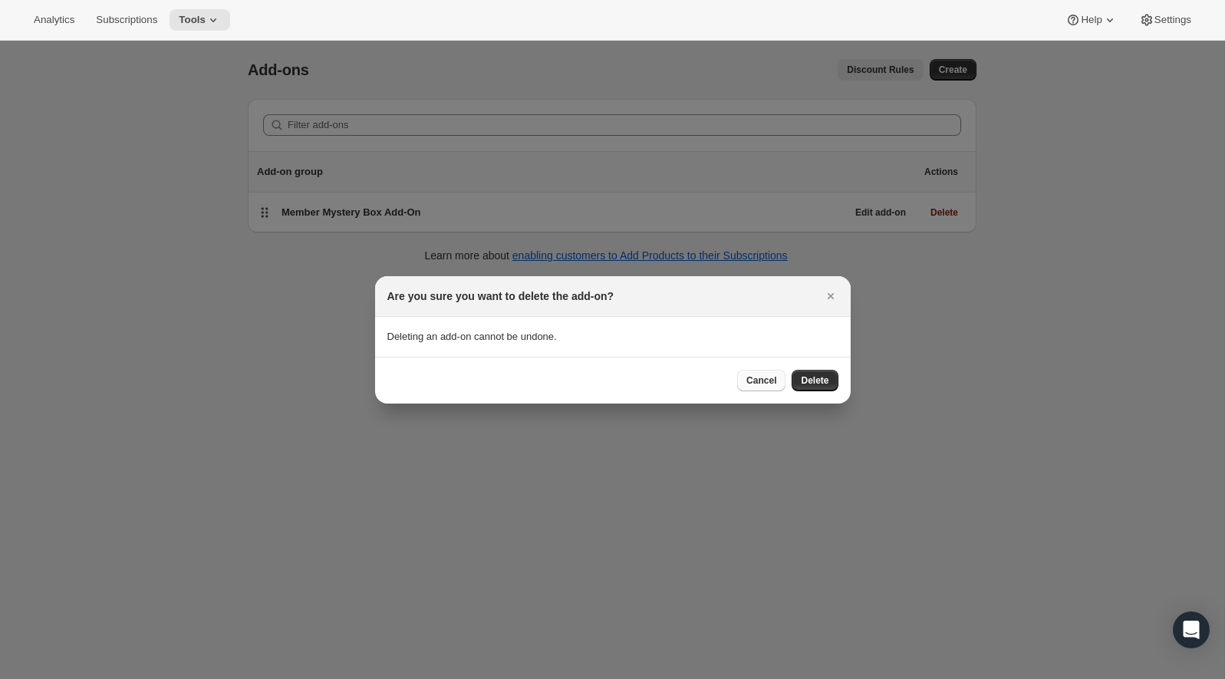
click at [754, 376] on span "Cancel" at bounding box center [761, 380] width 30 height 12
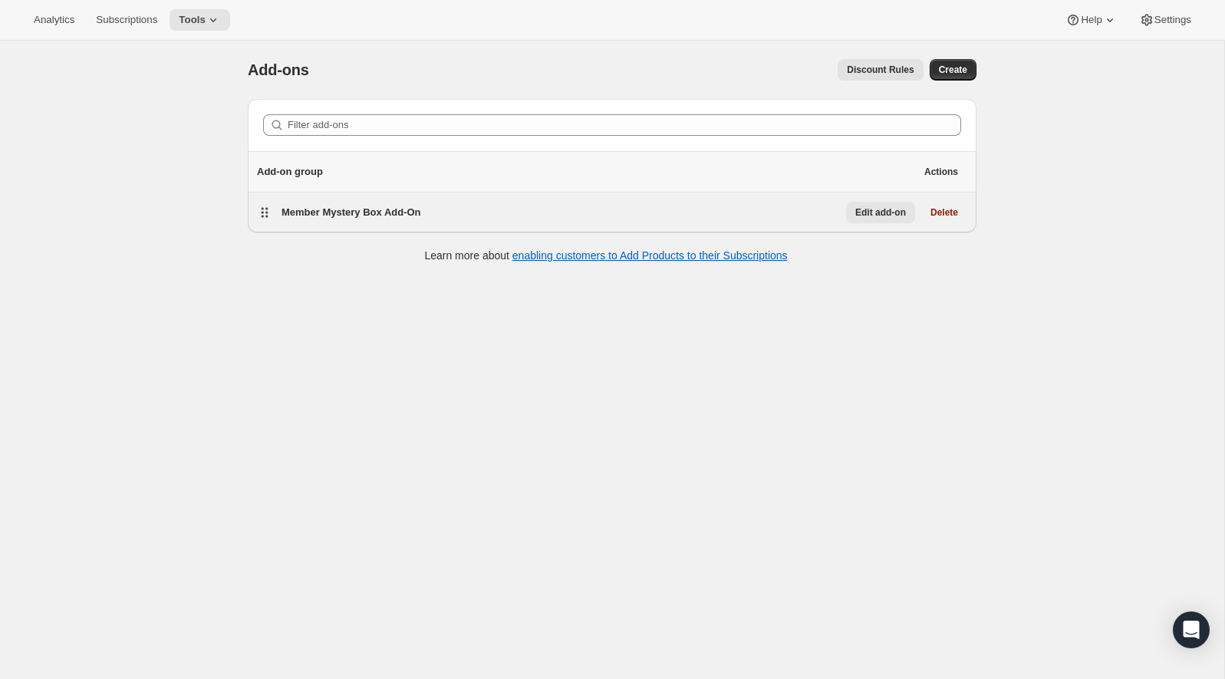
click at [862, 209] on span "Edit add-on" at bounding box center [880, 212] width 51 height 12
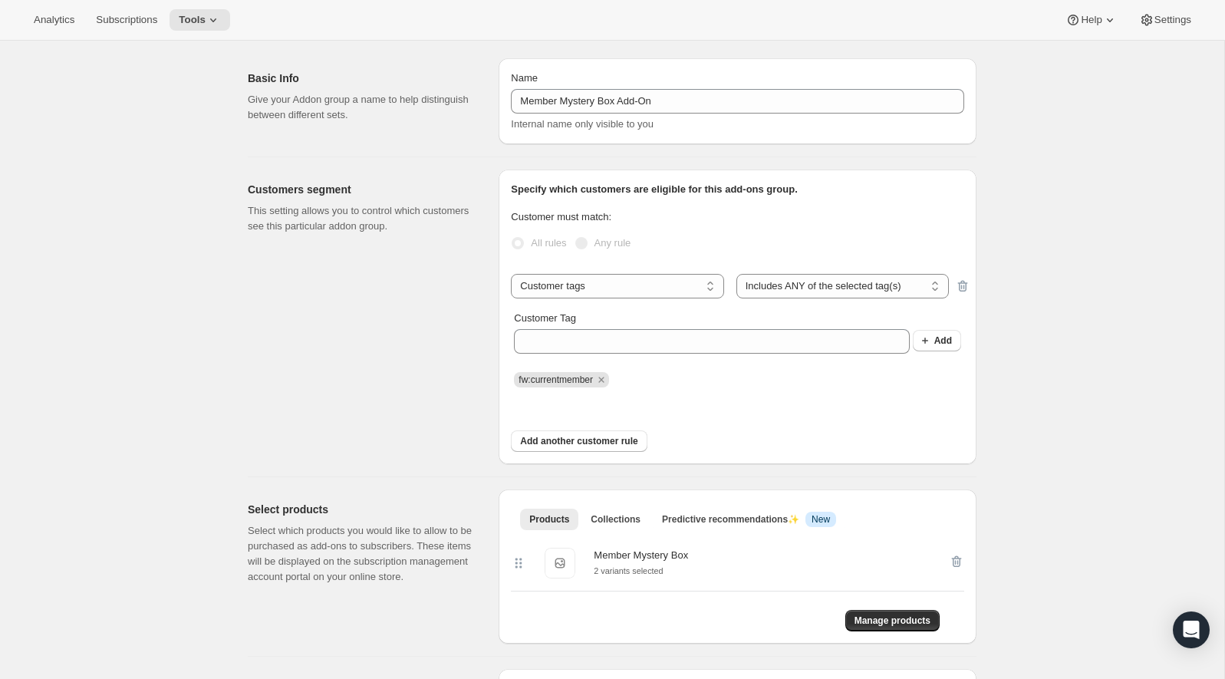
scroll to position [44, 0]
click at [604, 374] on icon "Remove fw:currentmember" at bounding box center [600, 376] width 5 height 5
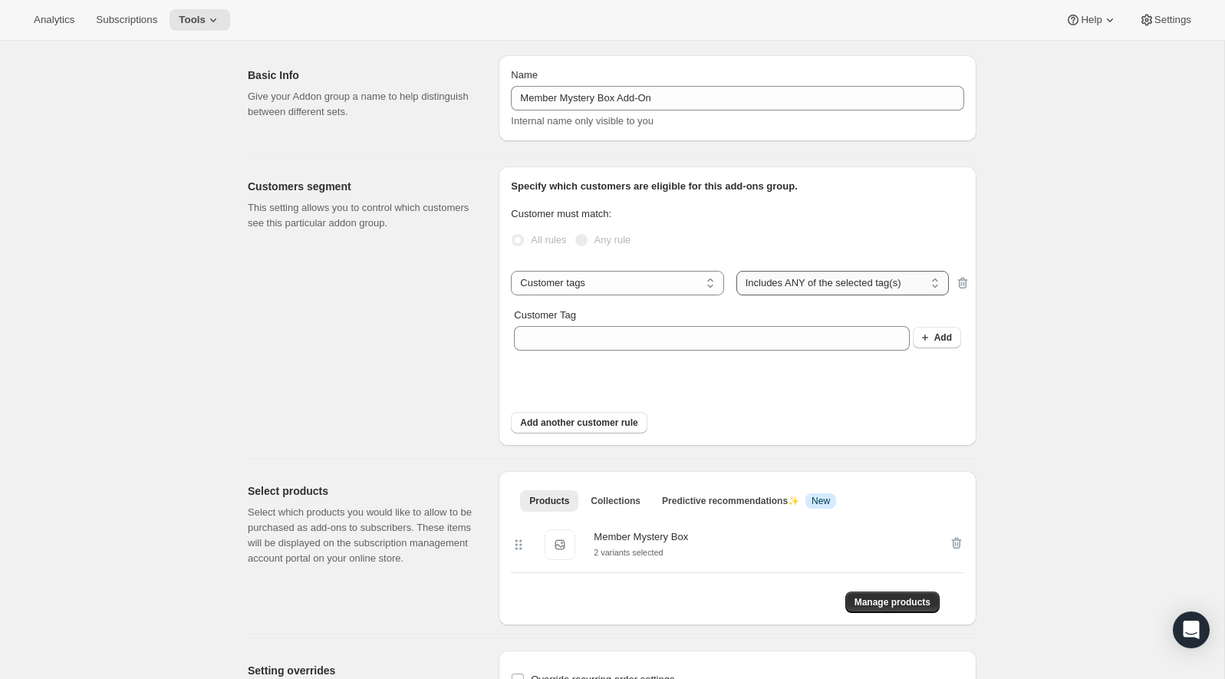
click at [906, 285] on select "Includes ANY of the selected tag(s) Includes ALL of the selected tag(s) Include…" at bounding box center [842, 283] width 212 height 25
click at [700, 272] on select "Subscribes to Shipping address is Customer tags" at bounding box center [617, 283] width 212 height 25
click at [959, 280] on div at bounding box center [956, 283] width 15 height 25
click at [965, 285] on div "Specify which customers are eligible for this add-ons group. Customer must matc…" at bounding box center [738, 305] width 478 height 279
click at [962, 278] on div at bounding box center [956, 283] width 15 height 25
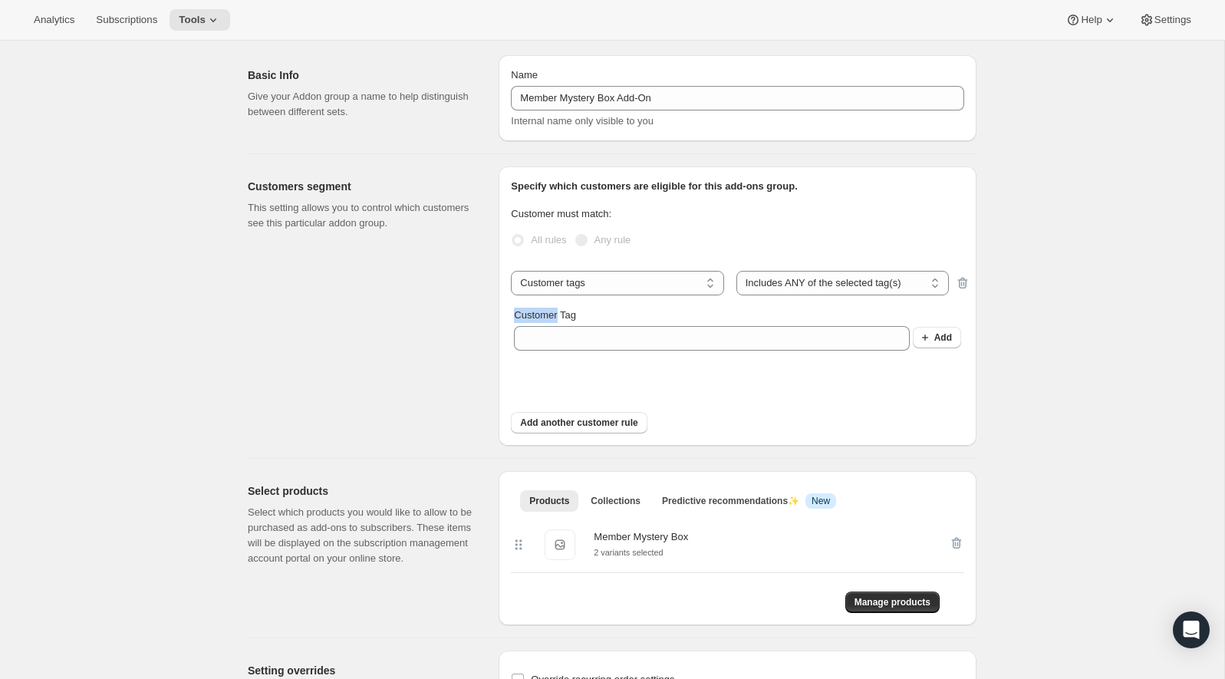
click at [962, 278] on div at bounding box center [956, 283] width 15 height 25
click at [711, 295] on div "Customer Tag Add" at bounding box center [737, 338] width 453 height 86
click at [707, 279] on select "Subscribes to Shipping address is Customer tags" at bounding box center [617, 283] width 212 height 25
select select "localize"
click at [511, 271] on select "Subscribes to Shipping address is Customer tags" at bounding box center [617, 283] width 212 height 25
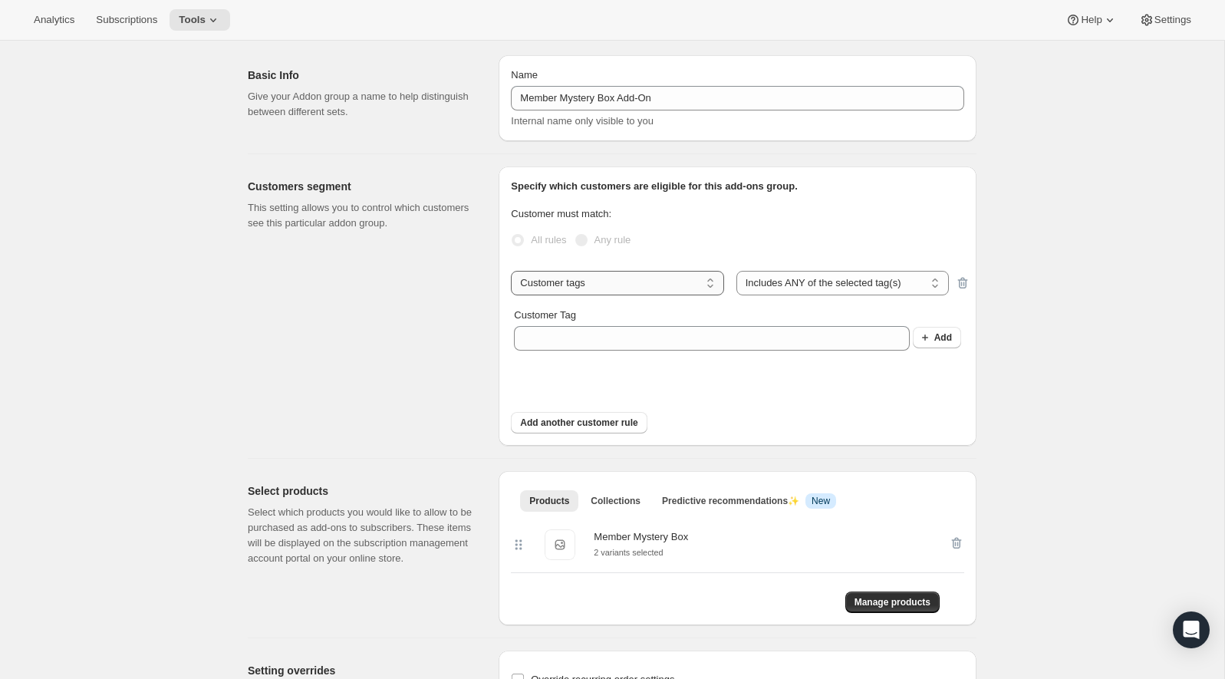
select select "insideOf"
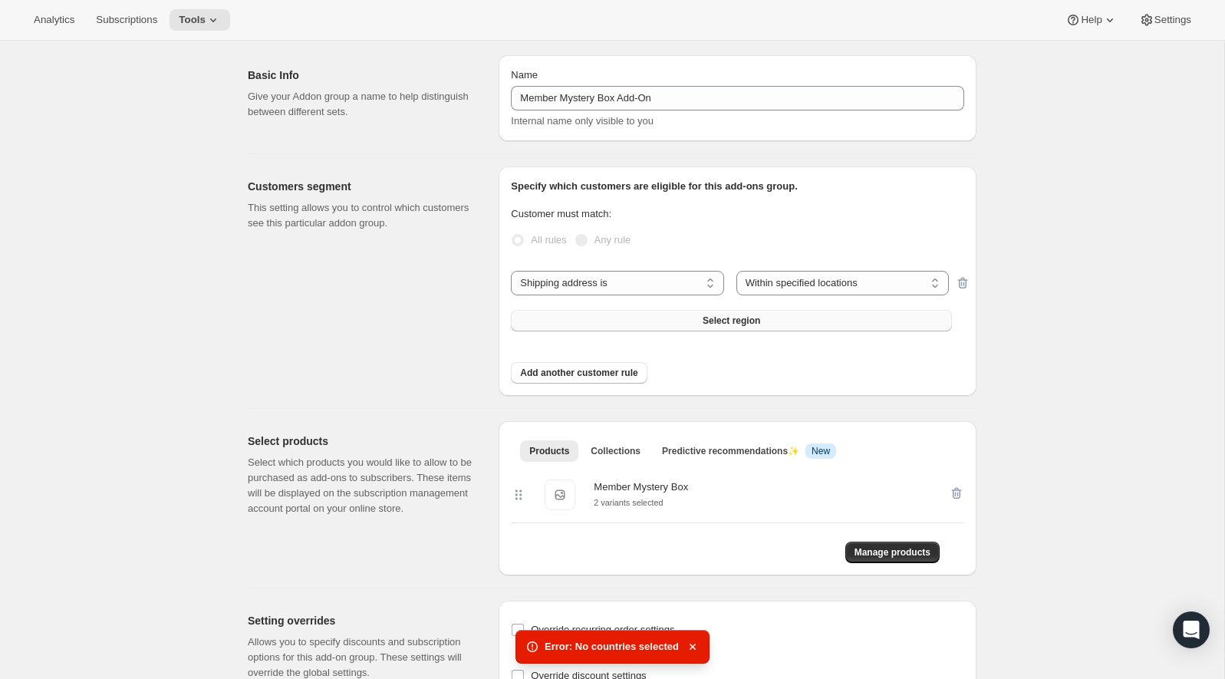
click at [833, 319] on button "Select region" at bounding box center [731, 320] width 441 height 21
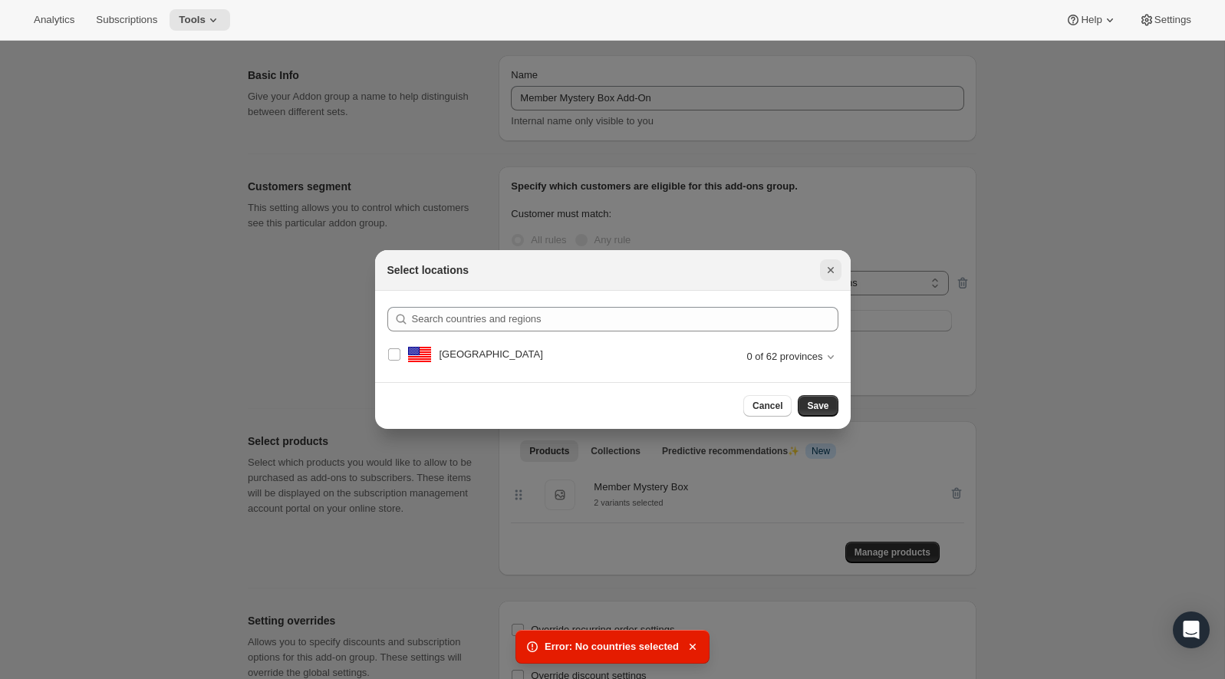
click at [825, 275] on icon "Close" at bounding box center [830, 269] width 15 height 15
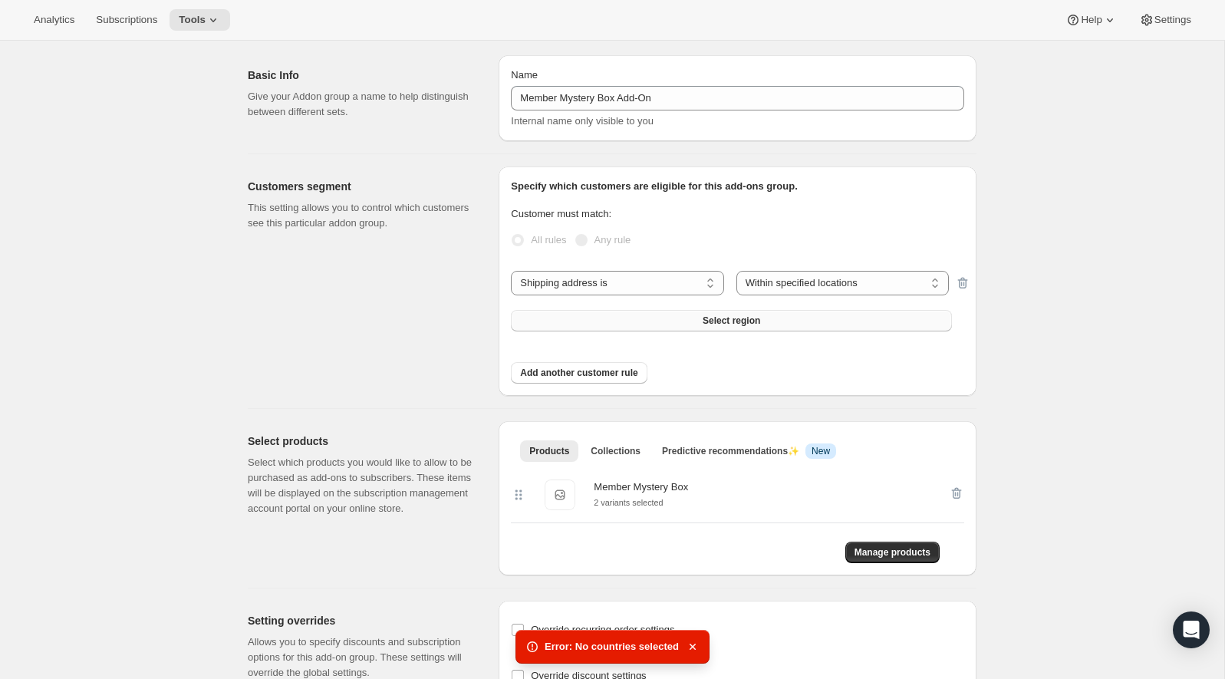
click at [749, 329] on button "Select region" at bounding box center [731, 320] width 441 height 21
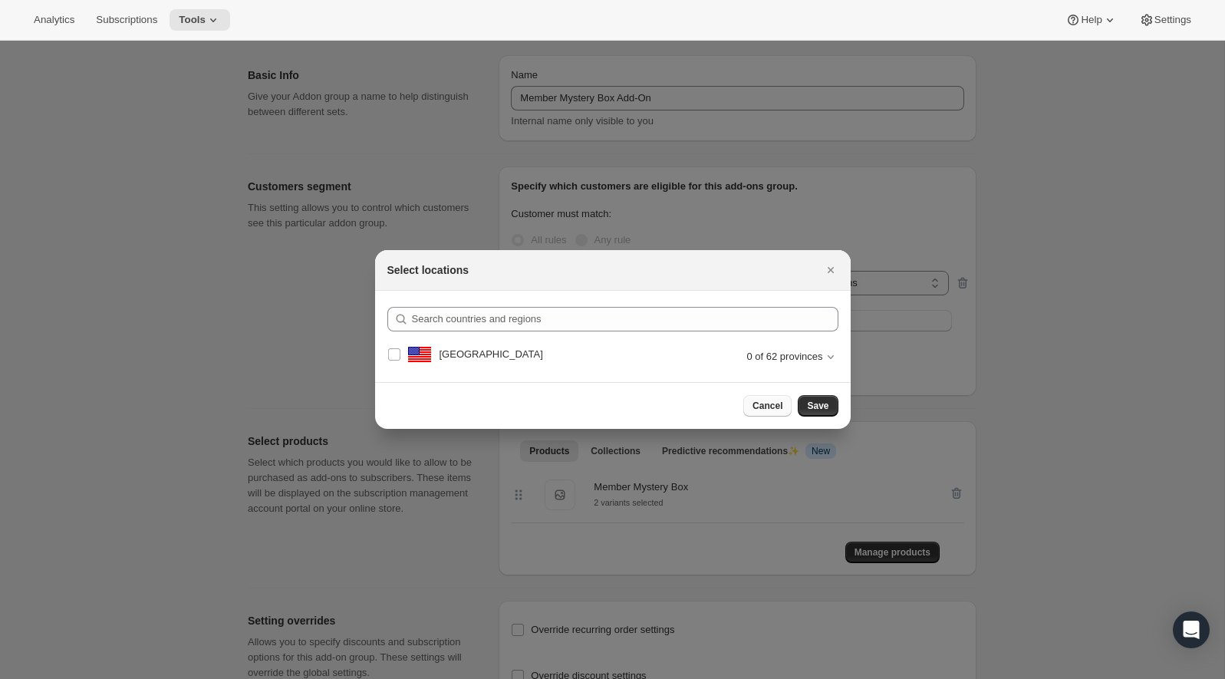
click at [772, 404] on span "Cancel" at bounding box center [768, 406] width 30 height 12
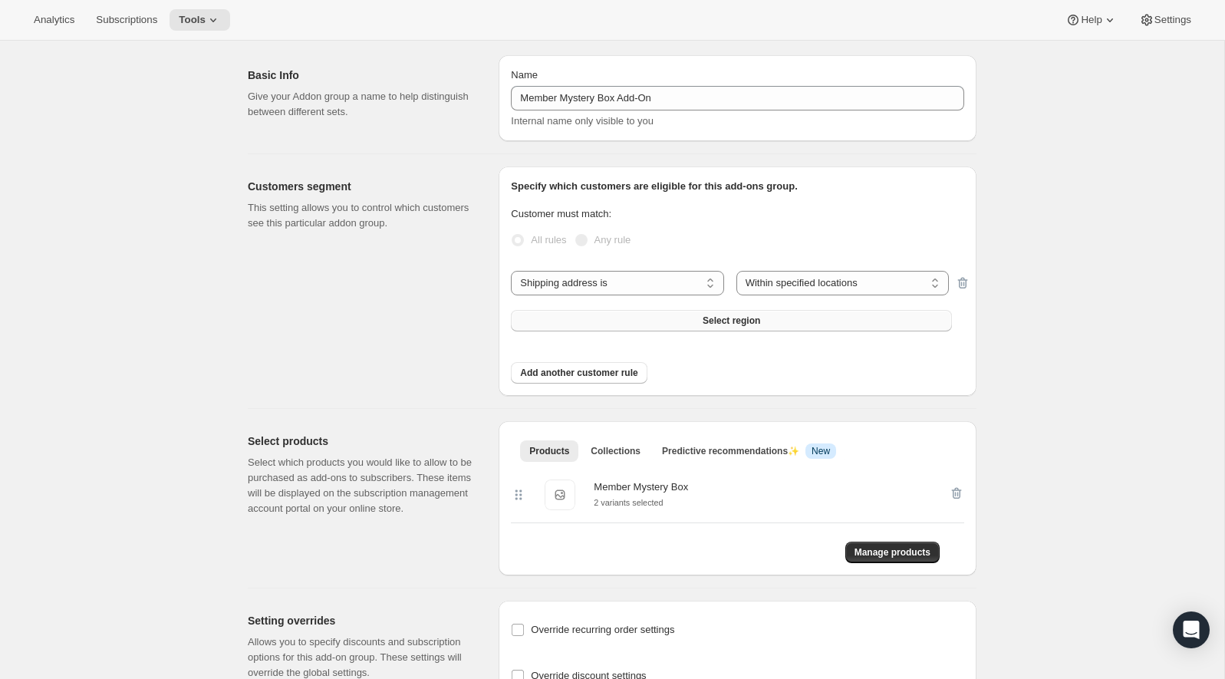
click at [789, 324] on button "Select region" at bounding box center [731, 320] width 441 height 21
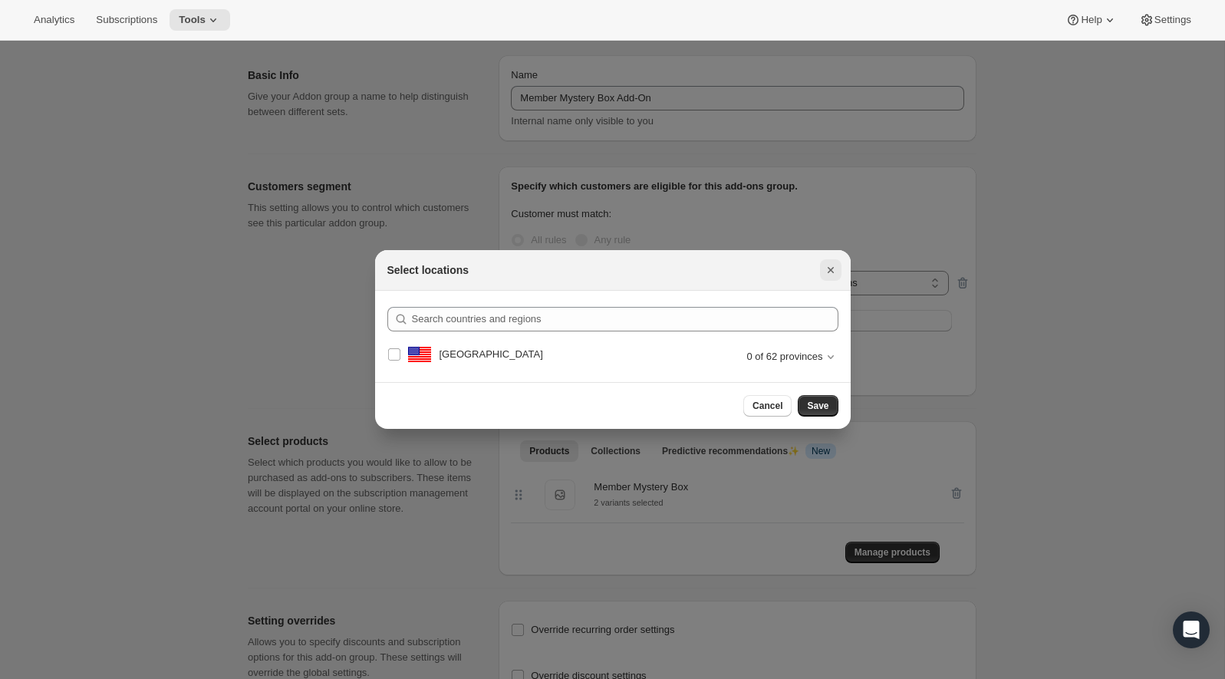
click at [827, 263] on icon "Close" at bounding box center [830, 269] width 15 height 15
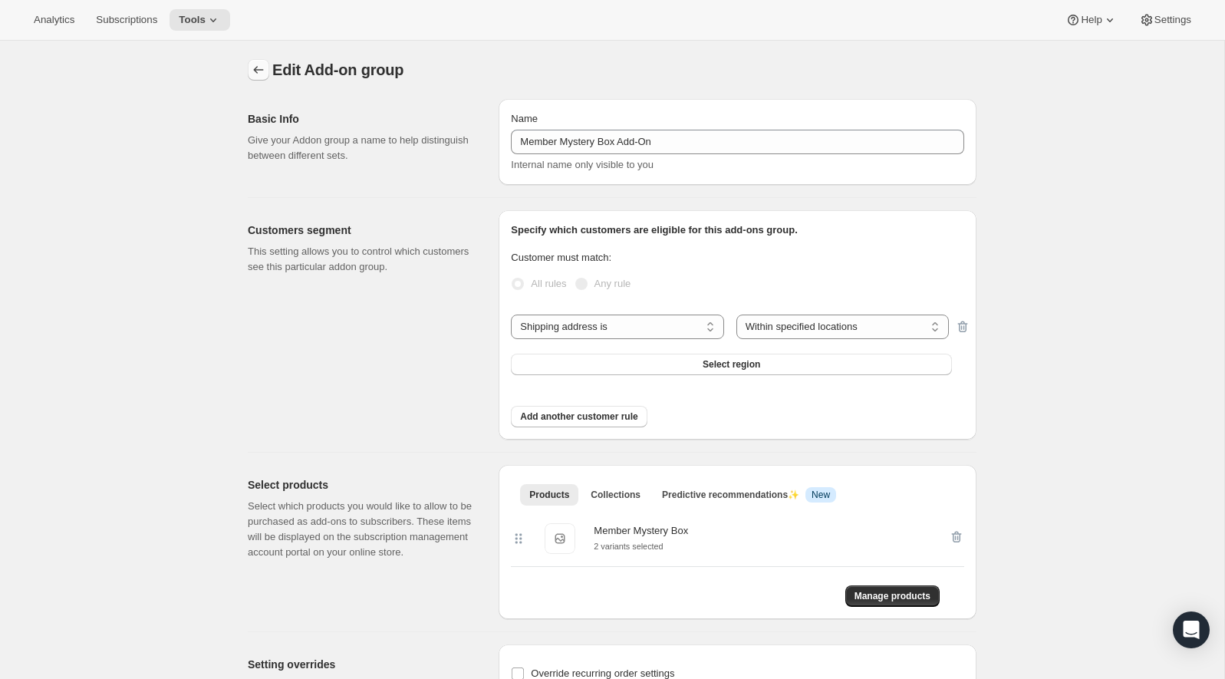
click at [252, 69] on icon "Addon groups" at bounding box center [258, 69] width 15 height 15
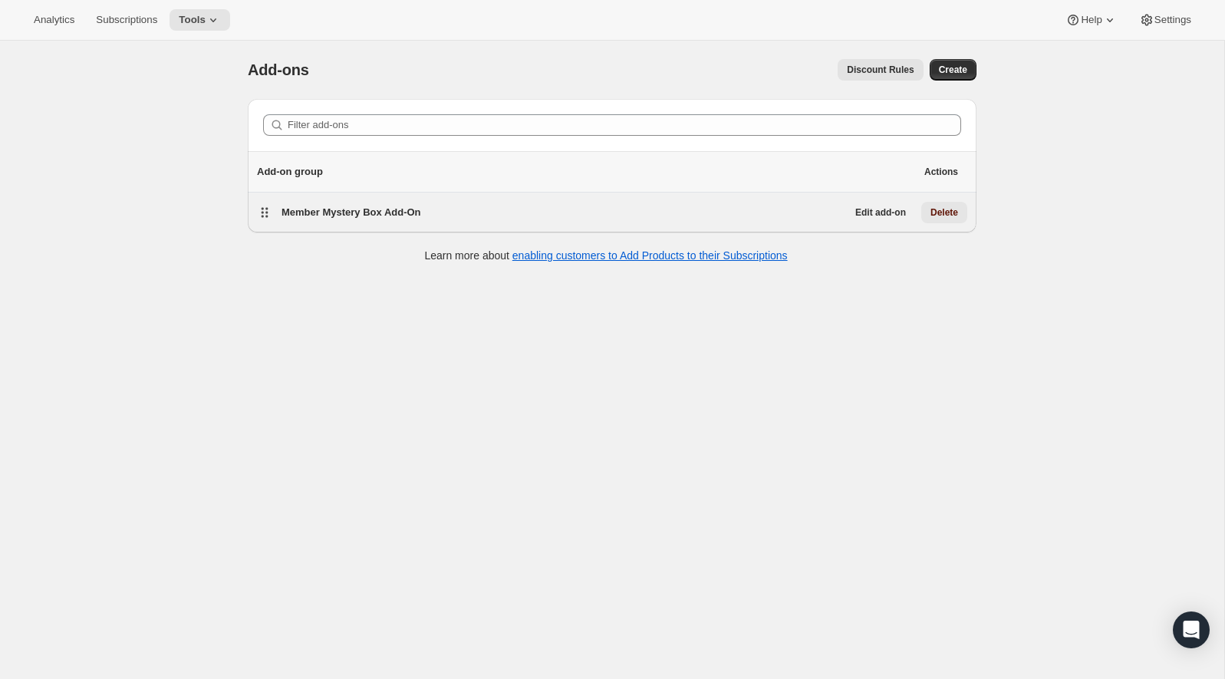
click at [933, 219] on button "Delete" at bounding box center [944, 212] width 46 height 21
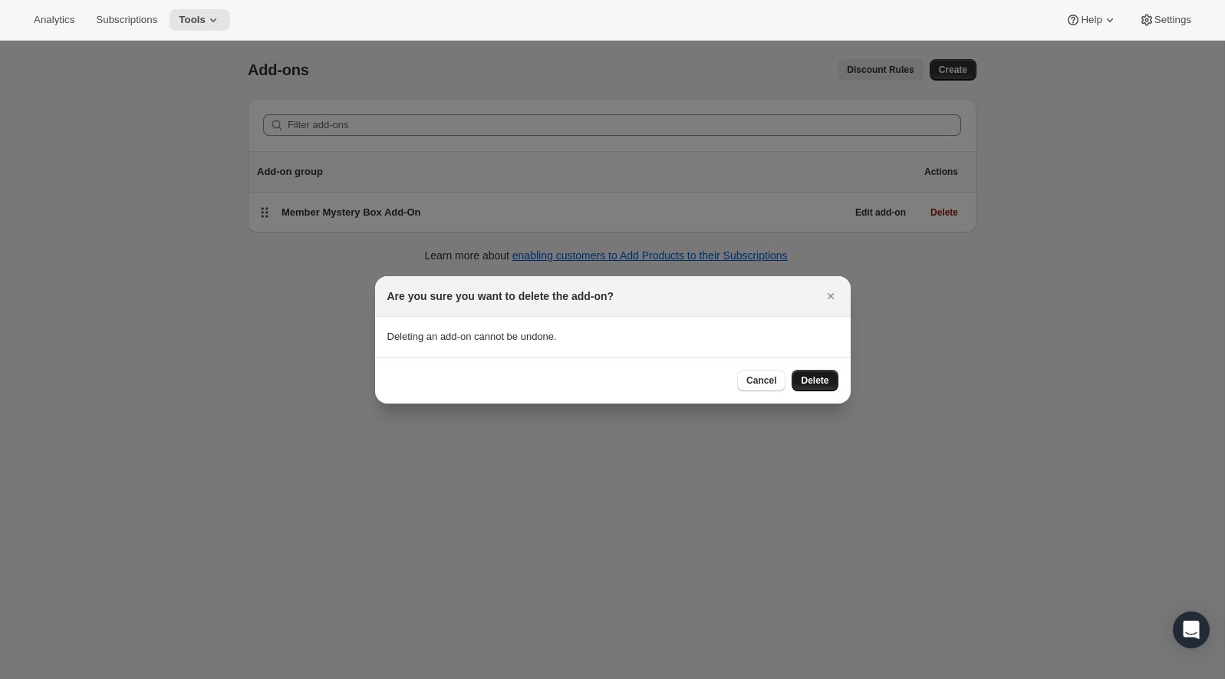
click at [799, 387] on button "Delete" at bounding box center [815, 380] width 46 height 21
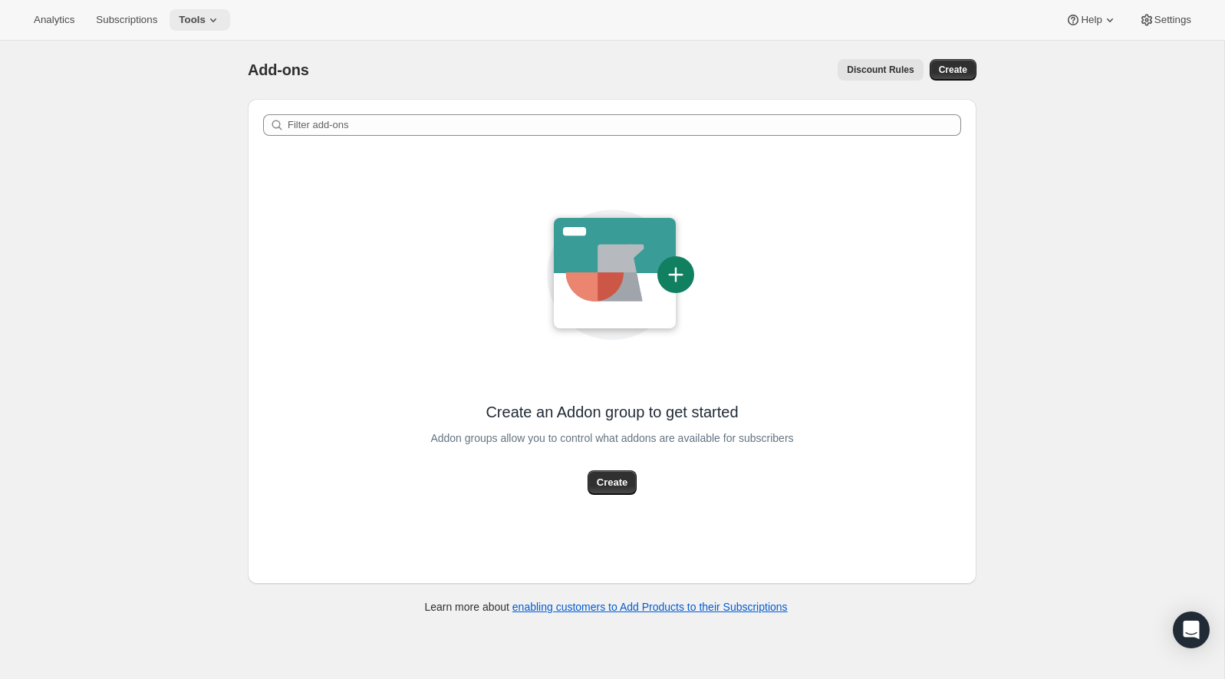
click at [203, 20] on span "Tools" at bounding box center [192, 20] width 27 height 12
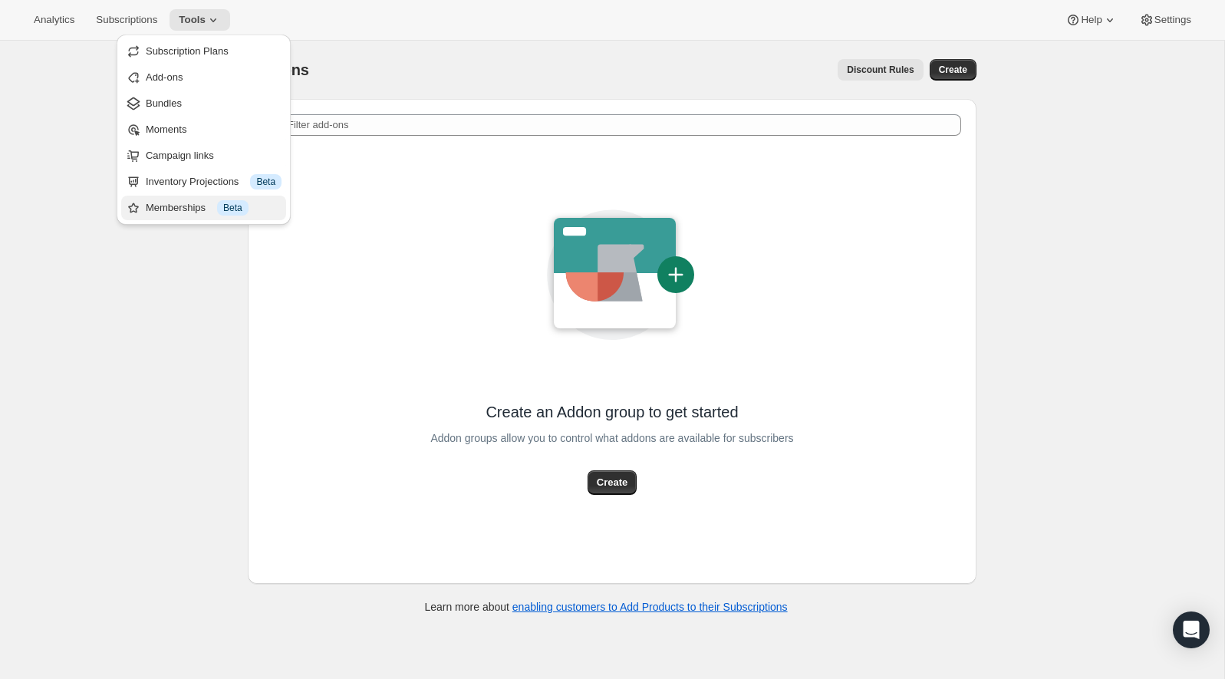
click at [234, 206] on span "Beta" at bounding box center [232, 208] width 19 height 12
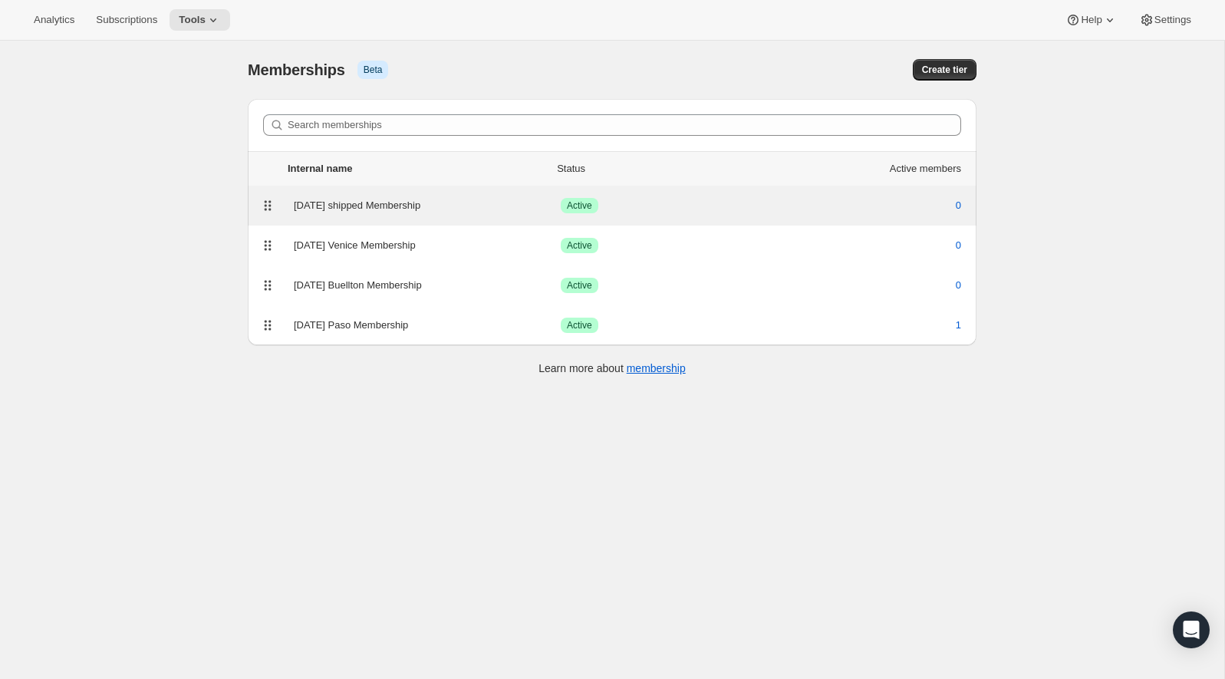
click at [484, 206] on div "2026 BC shipped Membership" at bounding box center [427, 205] width 267 height 15
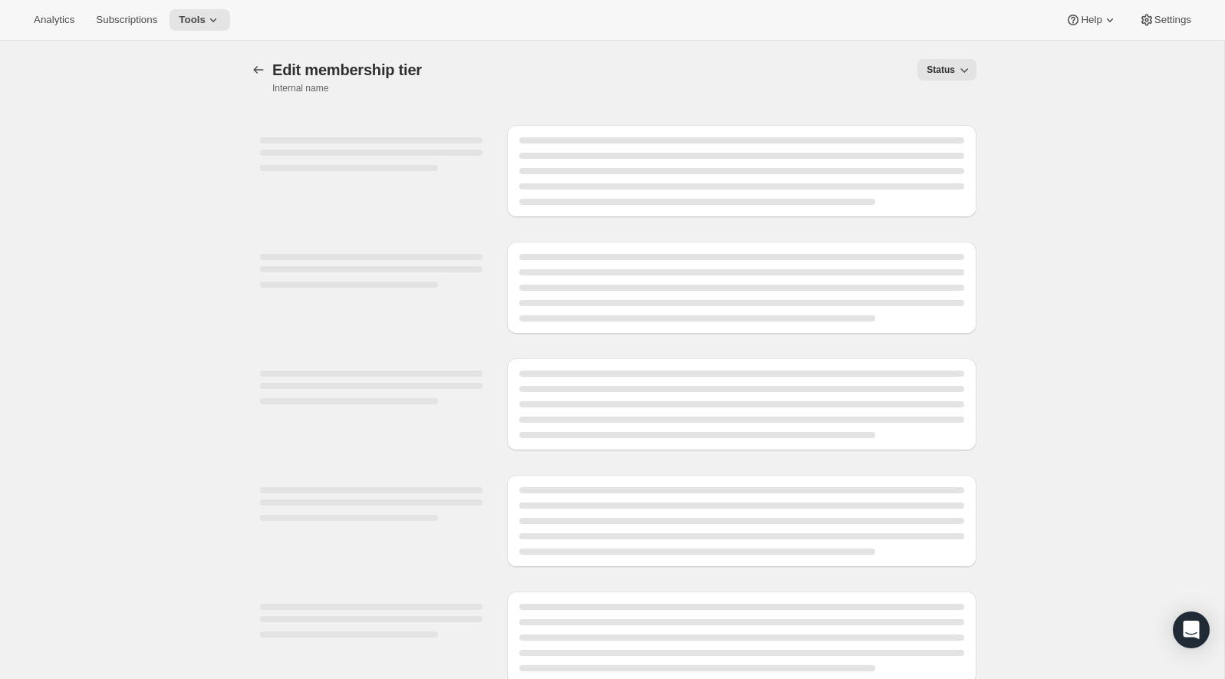
select select "variants"
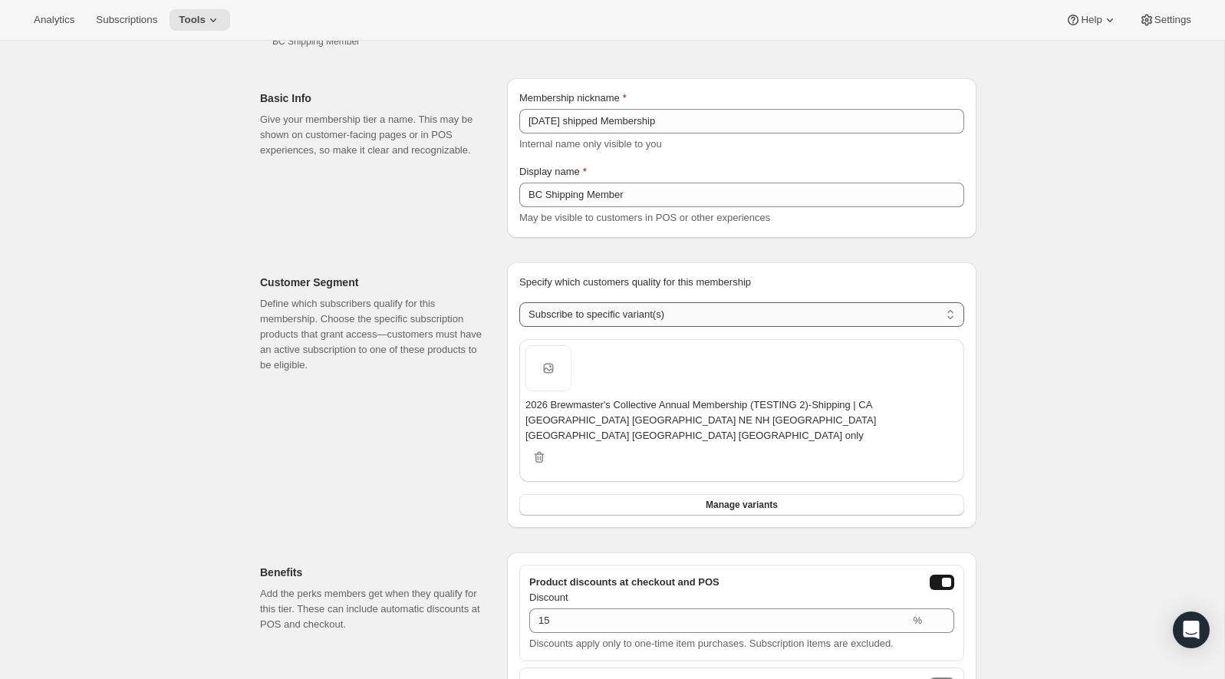
scroll to position [134, 0]
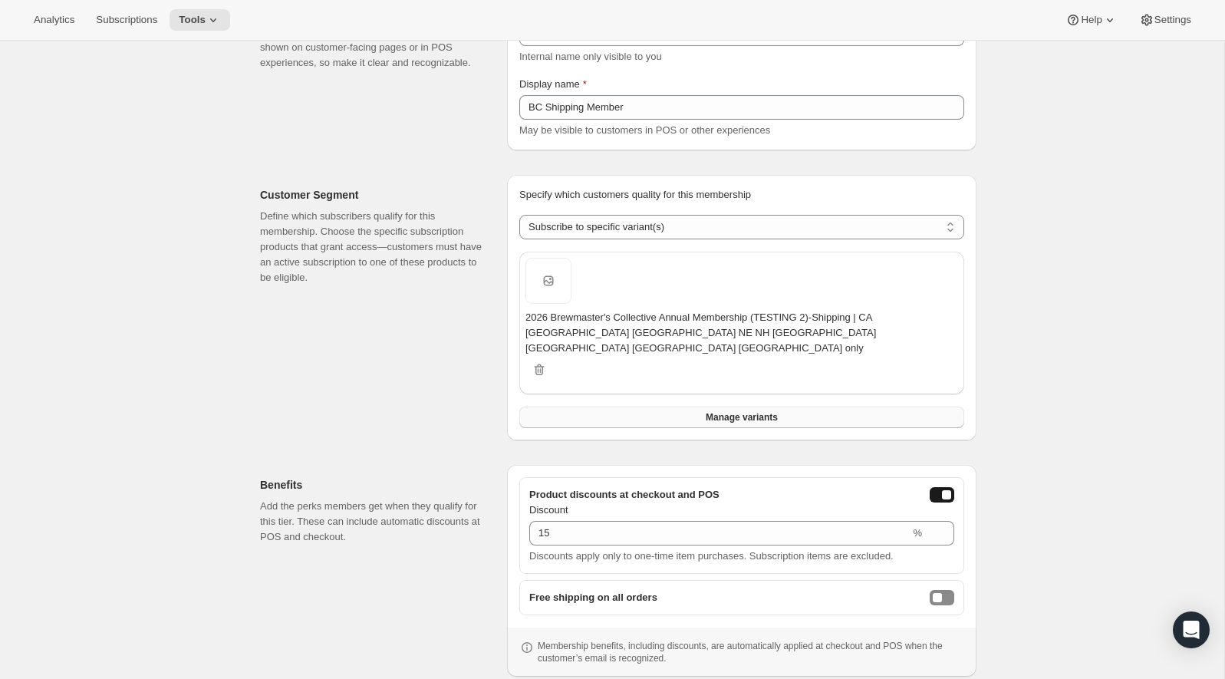
click at [757, 411] on span "Manage variants" at bounding box center [742, 417] width 72 height 12
